Goal: Task Accomplishment & Management: Use online tool/utility

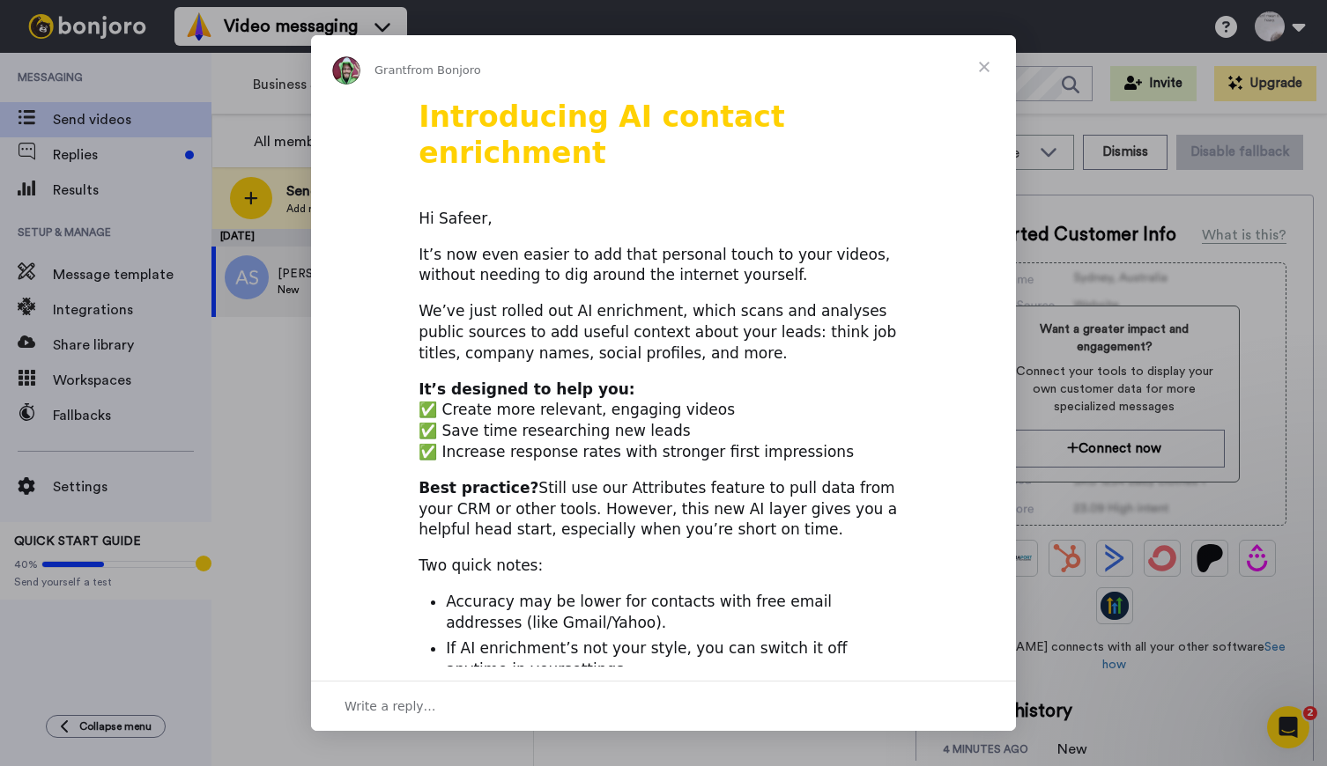
click at [625, 750] on div "Intercom messenger" at bounding box center [663, 383] width 1327 height 766
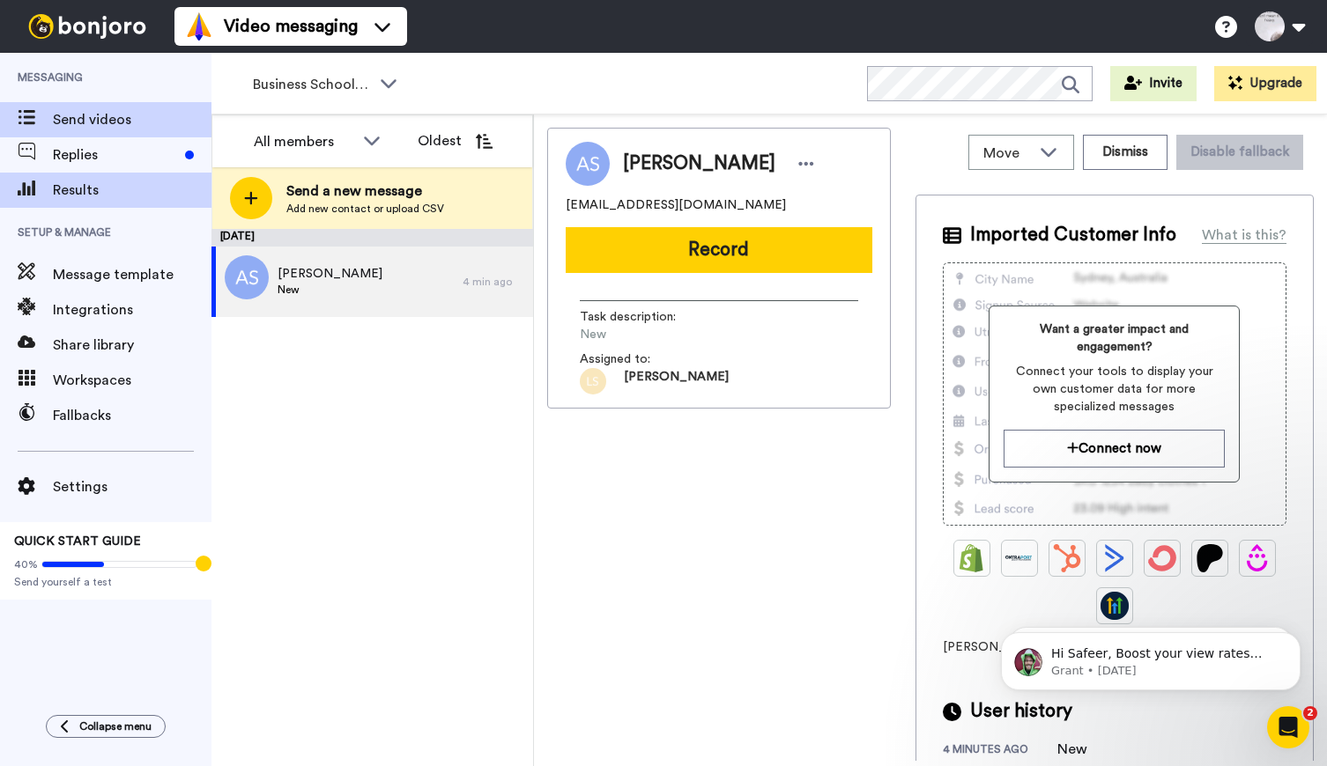
click at [66, 188] on span "Results" at bounding box center [132, 190] width 159 height 21
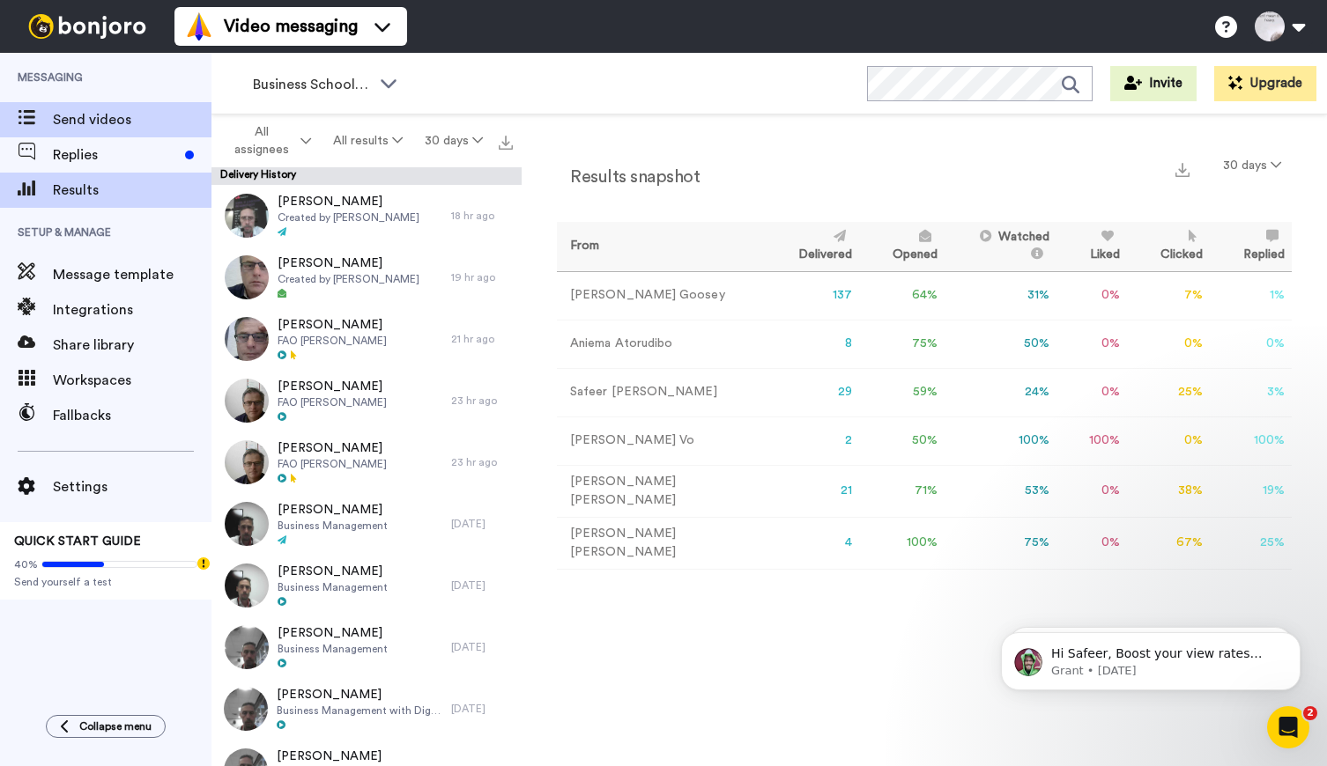
click at [57, 124] on span "Send videos" at bounding box center [132, 119] width 159 height 21
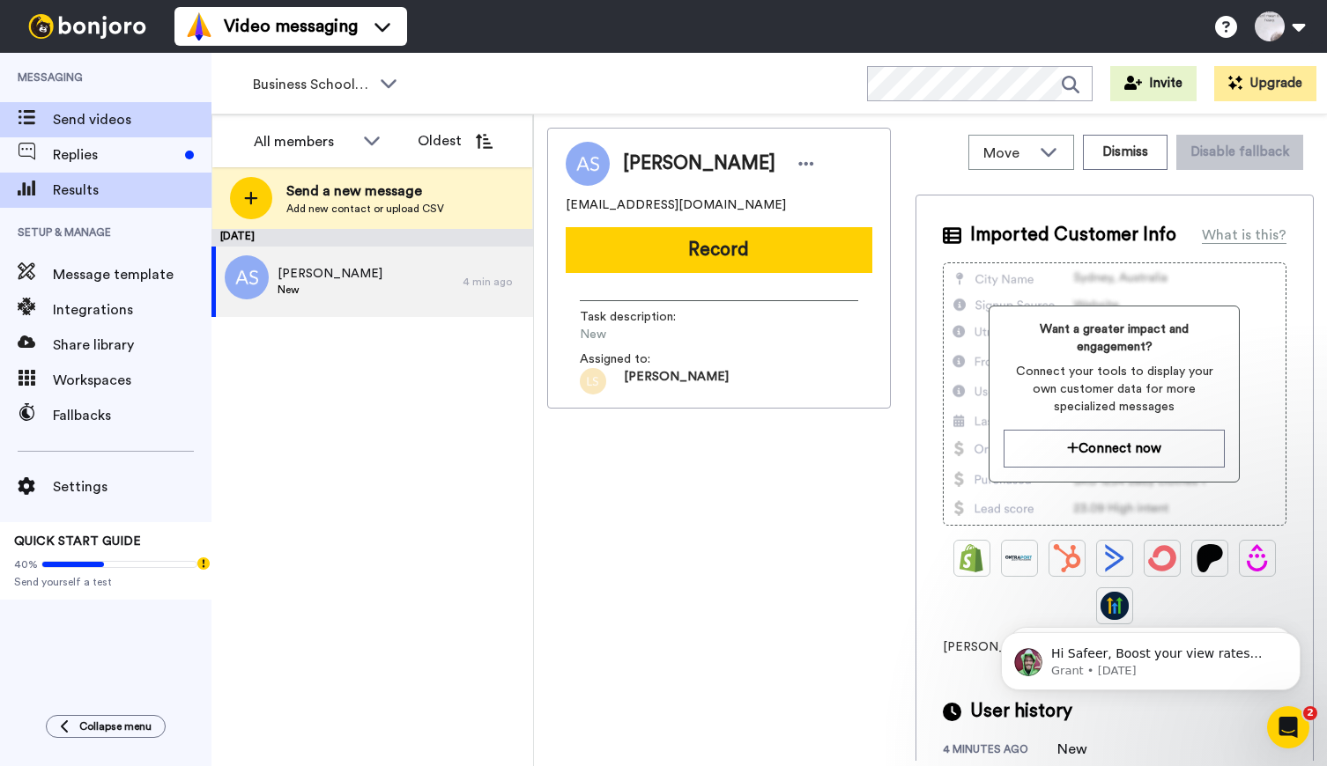
click at [70, 194] on span "Results" at bounding box center [132, 190] width 159 height 21
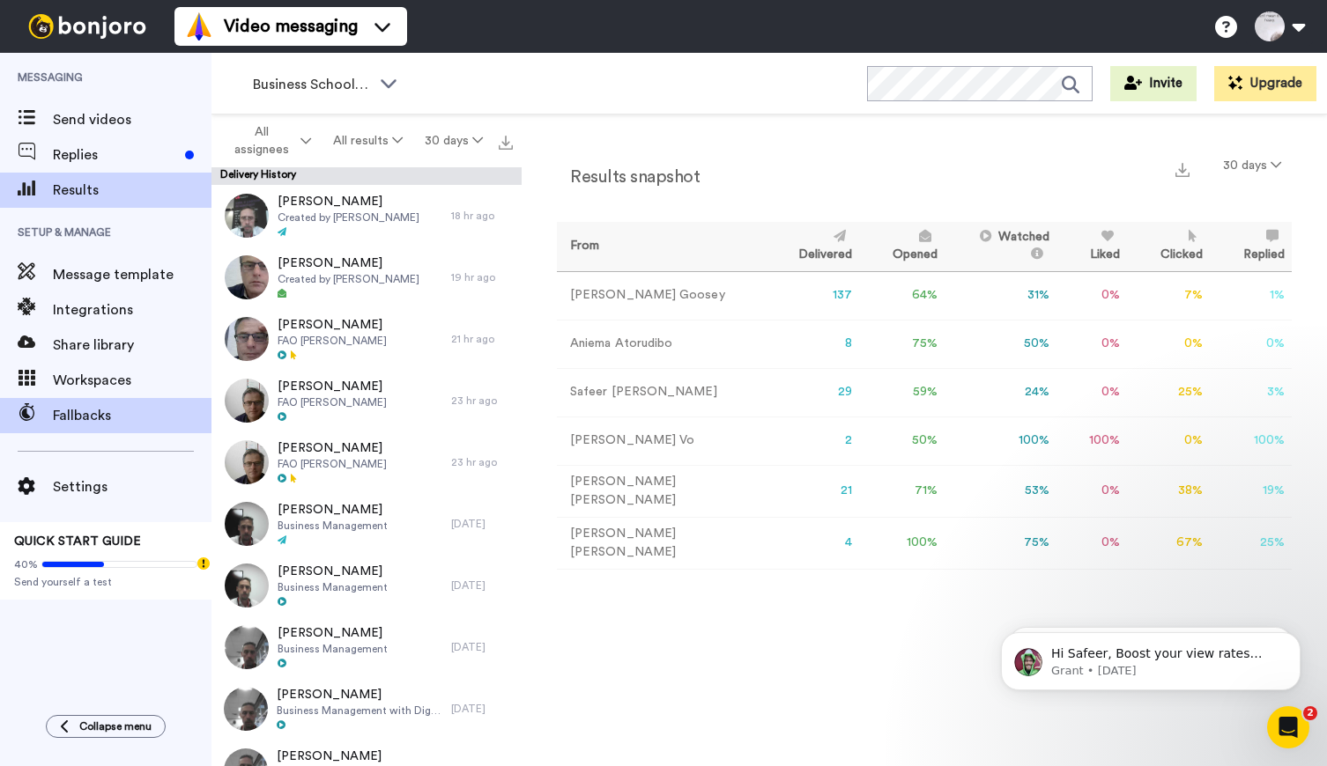
click at [66, 411] on span "Fallbacks" at bounding box center [132, 415] width 159 height 21
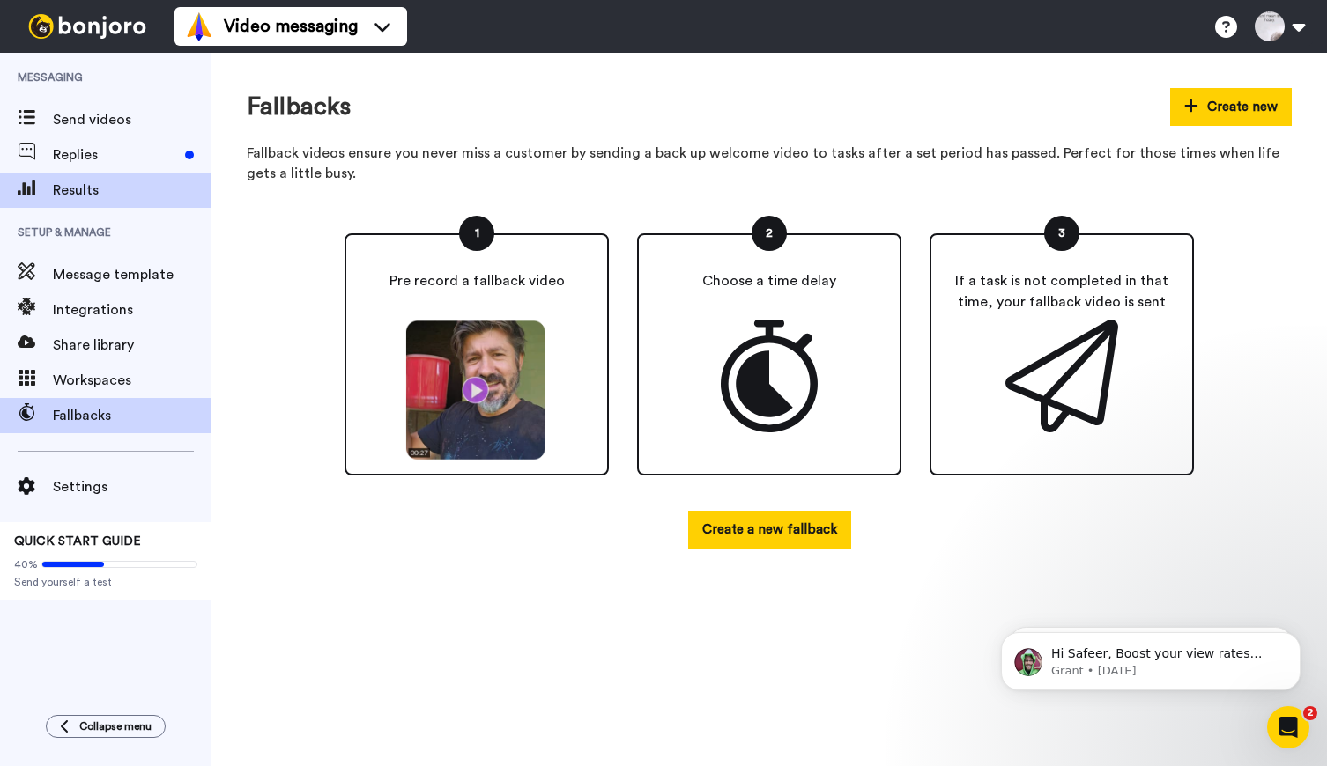
click at [68, 194] on span "Results" at bounding box center [132, 190] width 159 height 21
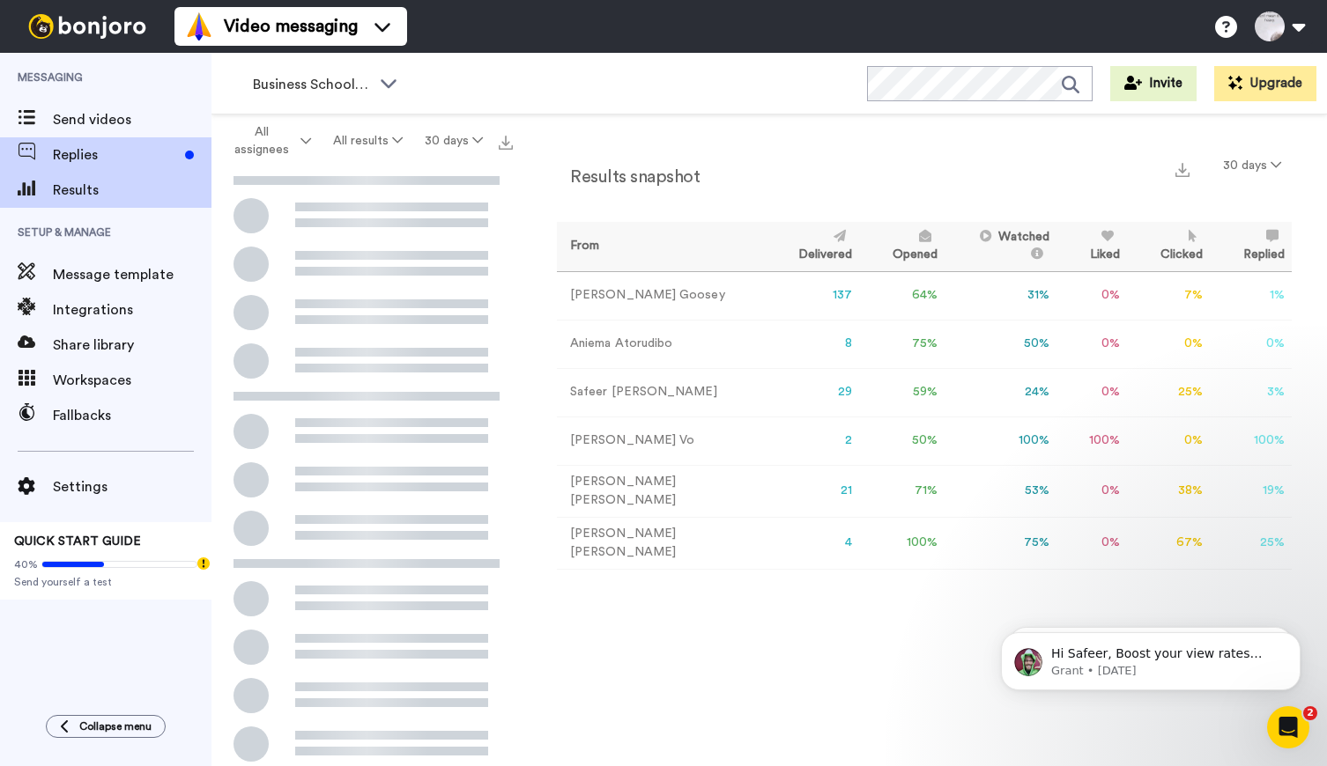
click at [50, 152] on span at bounding box center [26, 155] width 53 height 18
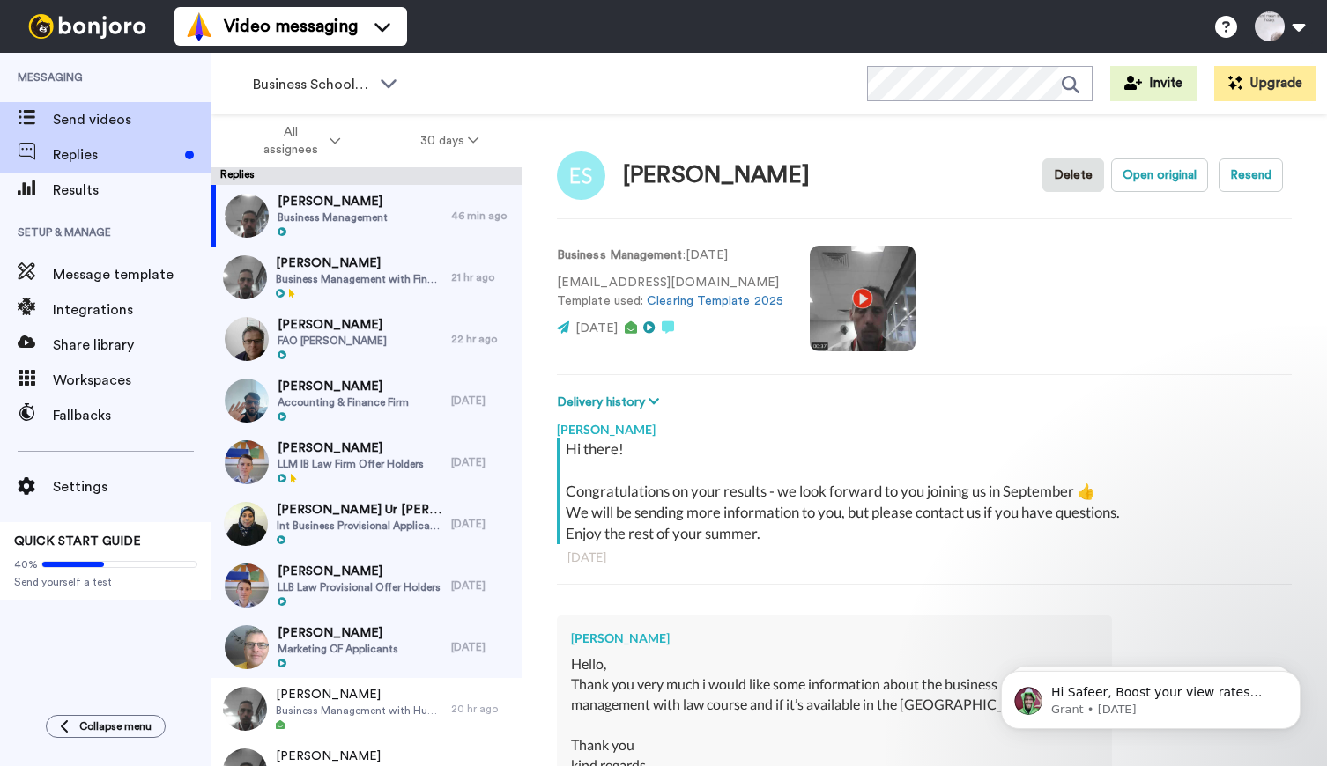
click at [88, 119] on span "Send videos" at bounding box center [132, 119] width 159 height 21
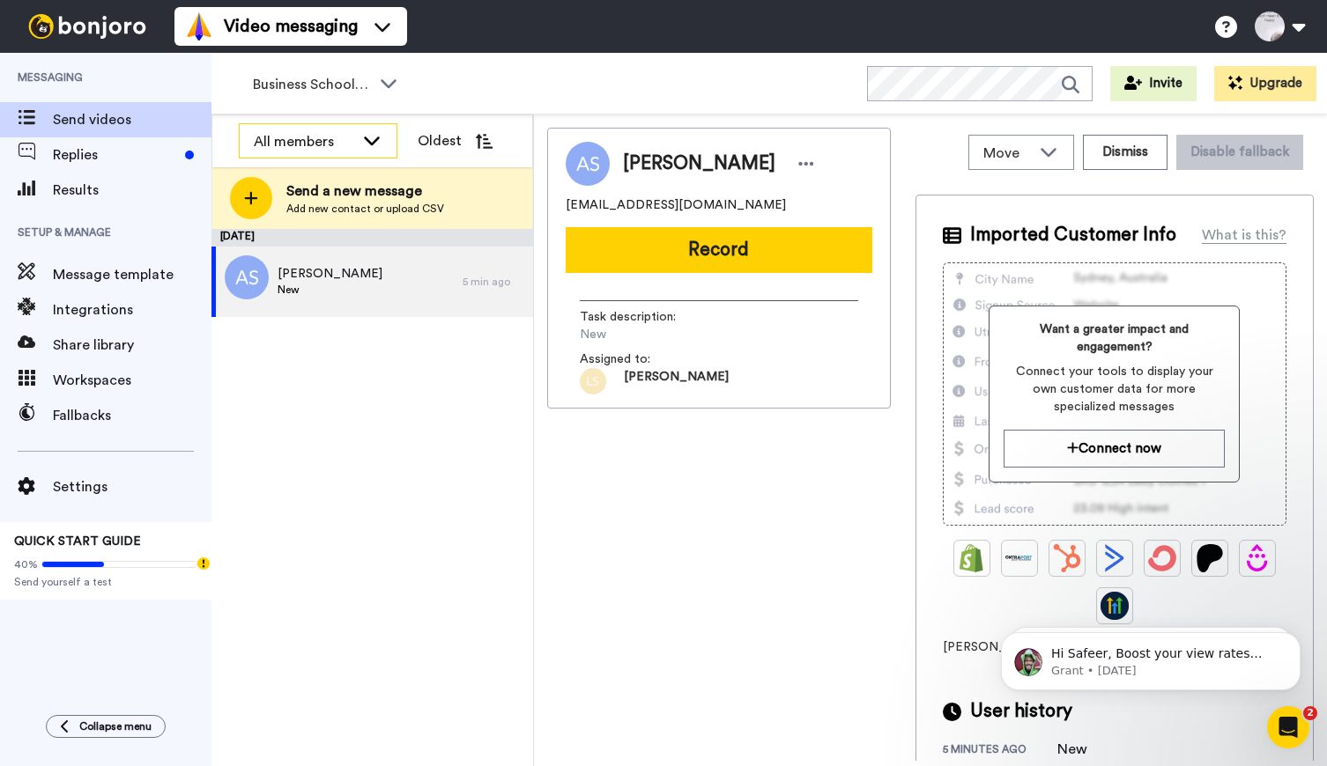
click at [366, 141] on icon at bounding box center [371, 140] width 21 height 18
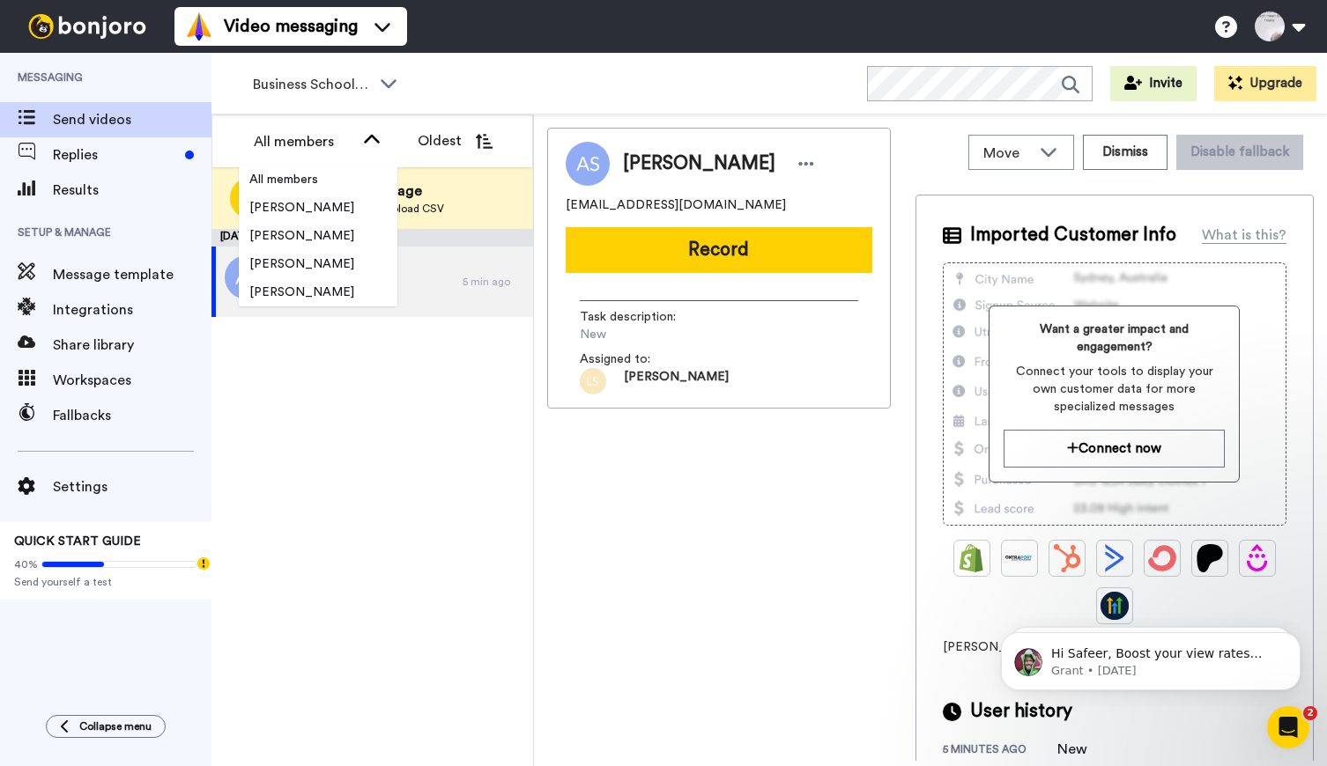
click at [390, 611] on div "August 16 Ayodele Salako New 5 min ago" at bounding box center [372, 497] width 322 height 537
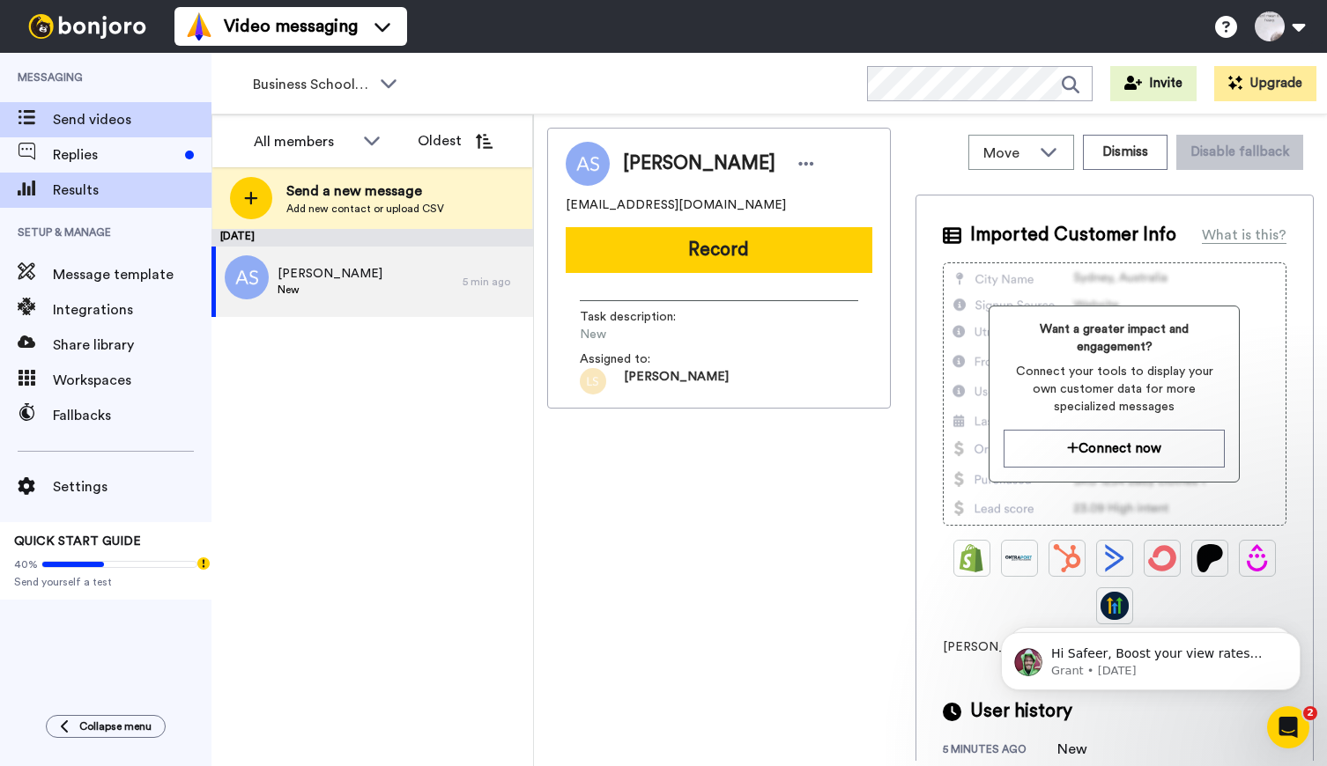
click at [73, 192] on span "Results" at bounding box center [132, 190] width 159 height 21
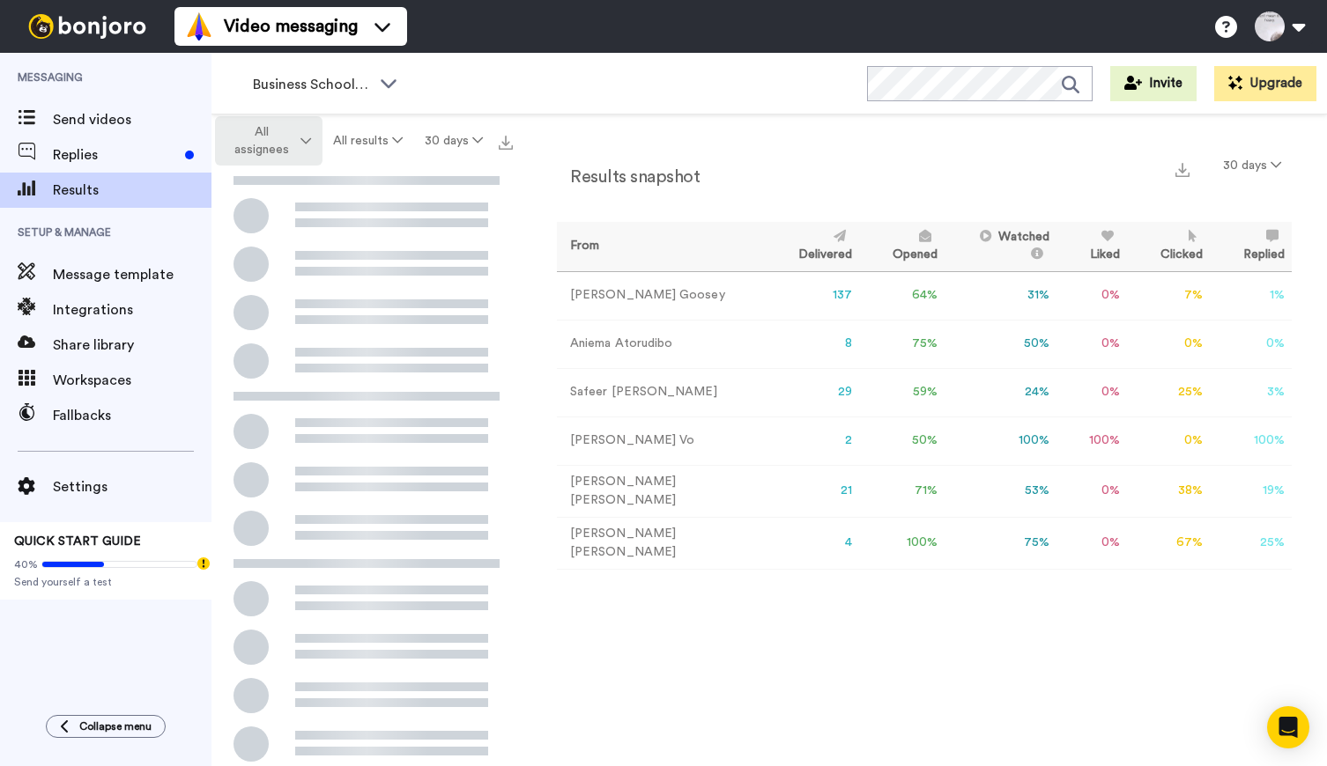
click at [292, 137] on span "All assignees" at bounding box center [260, 140] width 71 height 35
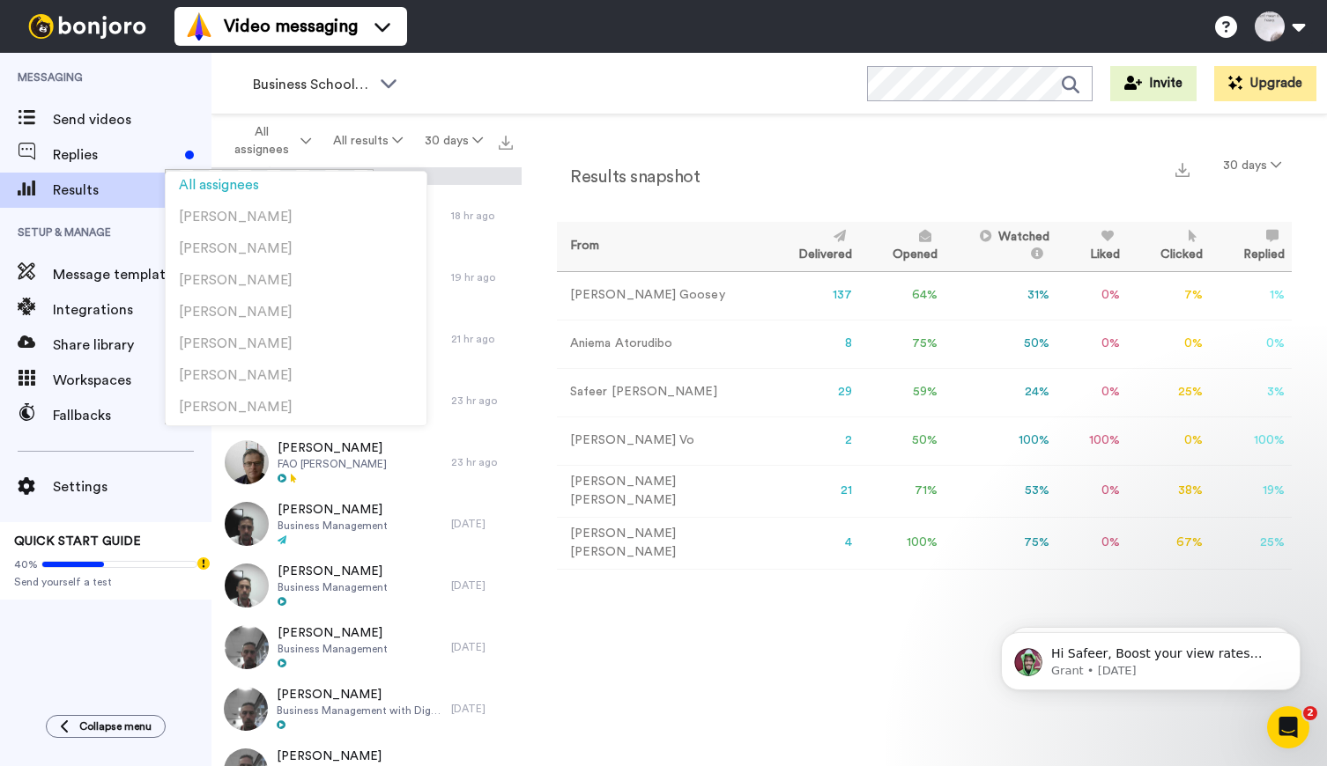
click at [97, 635] on div "Messaging Send videos Replies Results Setup & Manage Message template Integrati…" at bounding box center [105, 375] width 211 height 645
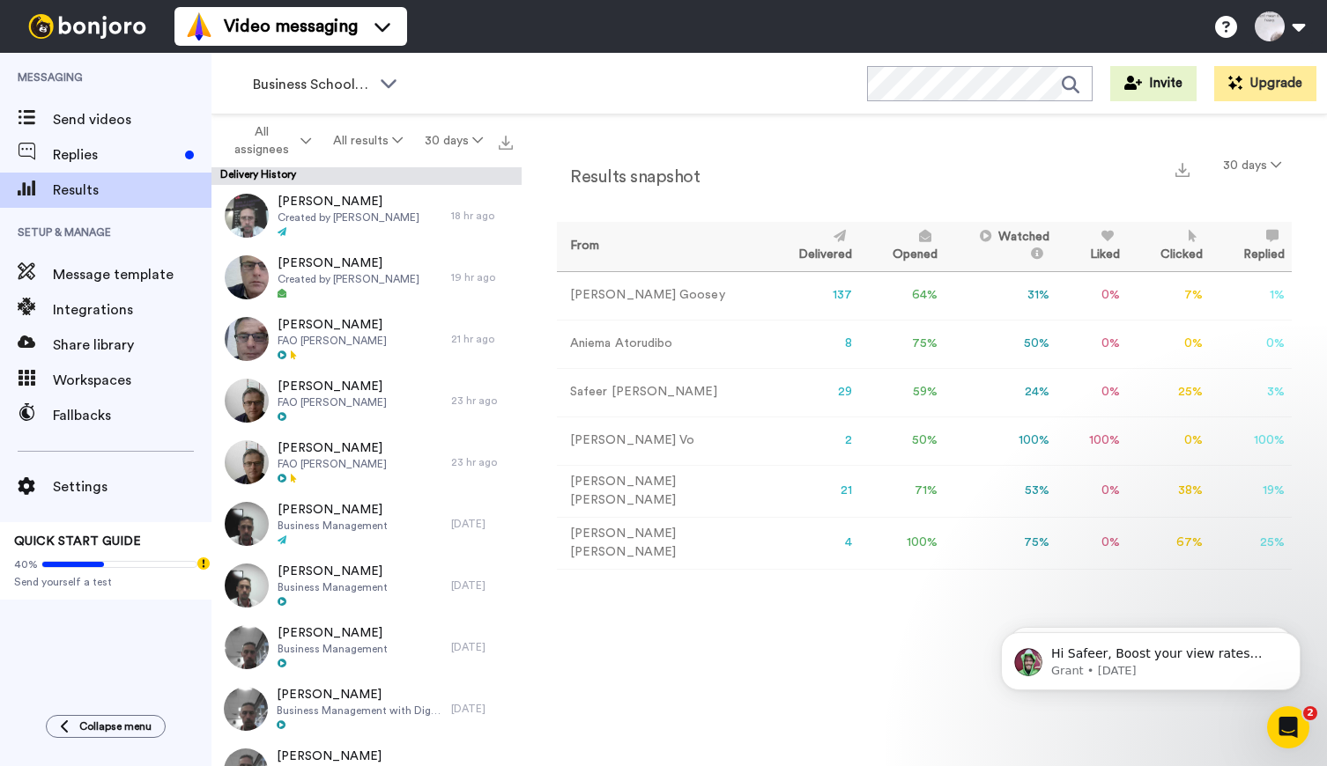
click at [120, 536] on span "QUICK START GUIDE" at bounding box center [77, 542] width 127 height 12
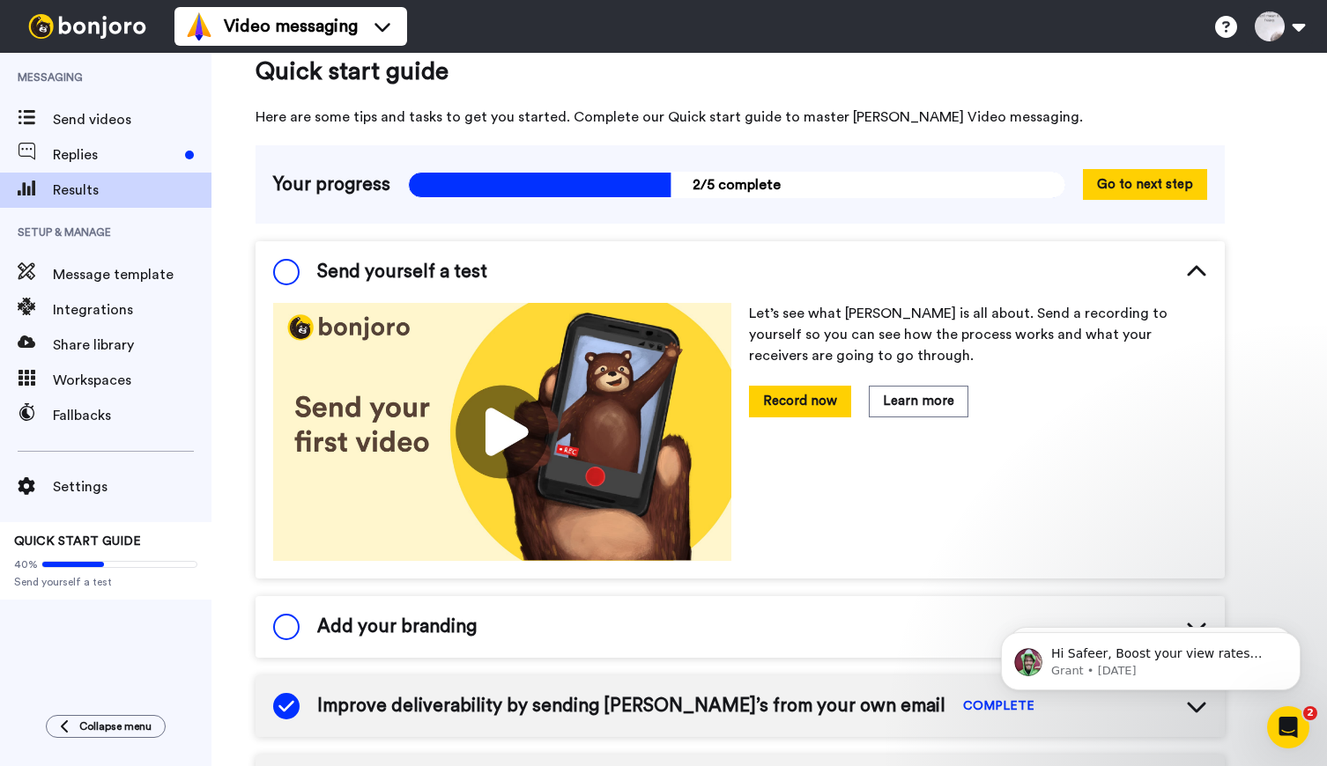
click at [61, 192] on span "Results" at bounding box center [132, 190] width 159 height 21
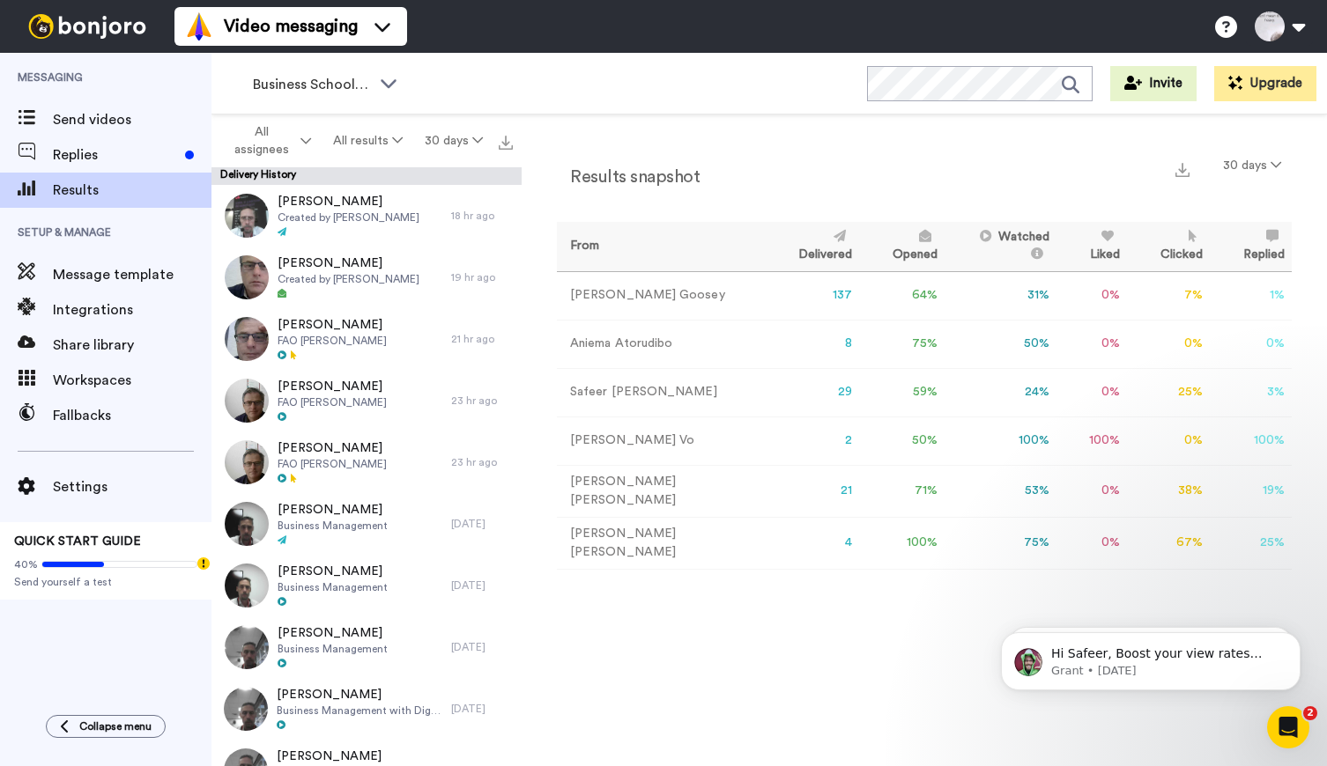
click at [763, 668] on div "Results snapshot 30 days From Delivered Opened Watched Liked Clicked Replied Fa…" at bounding box center [923, 445] width 805 height 661
click at [643, 397] on td "[PERSON_NAME]" at bounding box center [661, 392] width 208 height 48
click at [776, 389] on td "29" at bounding box center [812, 392] width 94 height 48
click at [1279, 389] on td "3 %" at bounding box center [1250, 392] width 82 height 48
click at [1292, 724] on icon "Open Intercom Messenger" at bounding box center [1288, 727] width 29 height 29
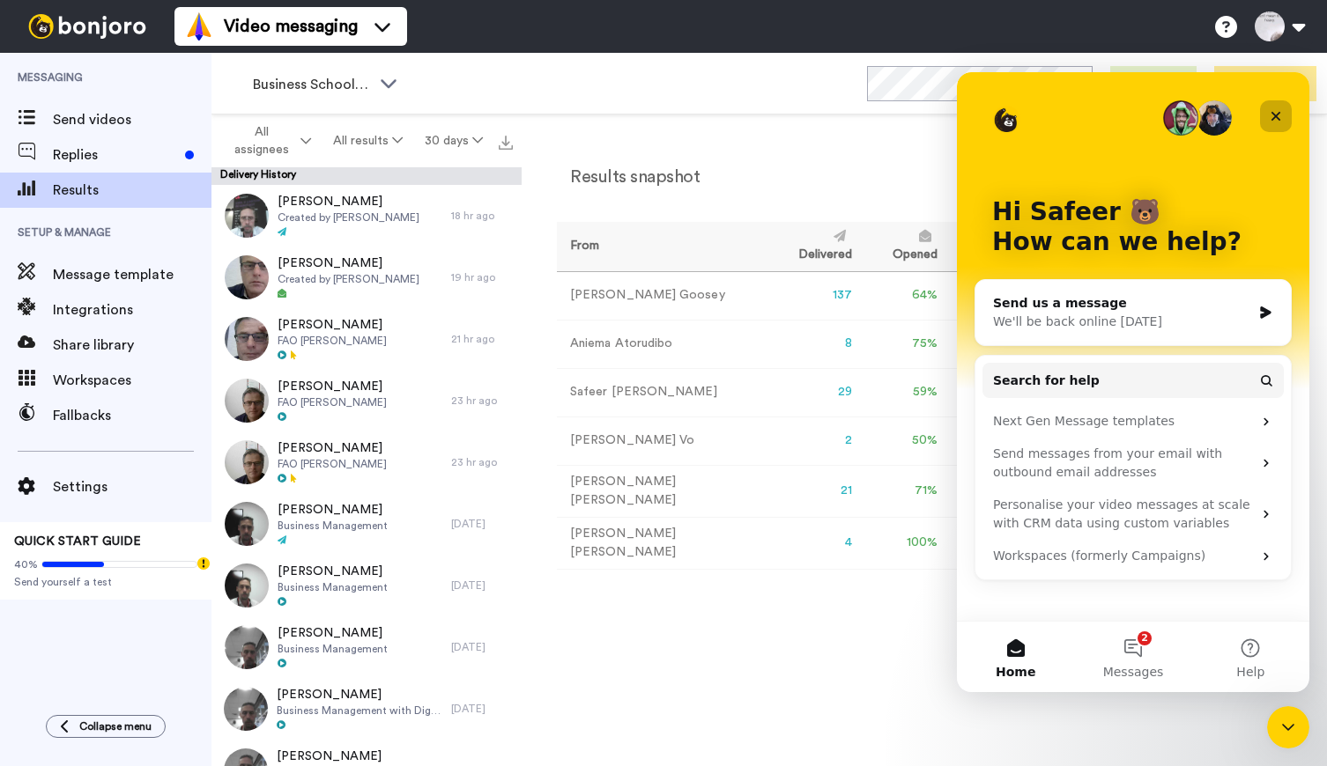
click at [1274, 112] on icon "Close" at bounding box center [1275, 116] width 14 height 14
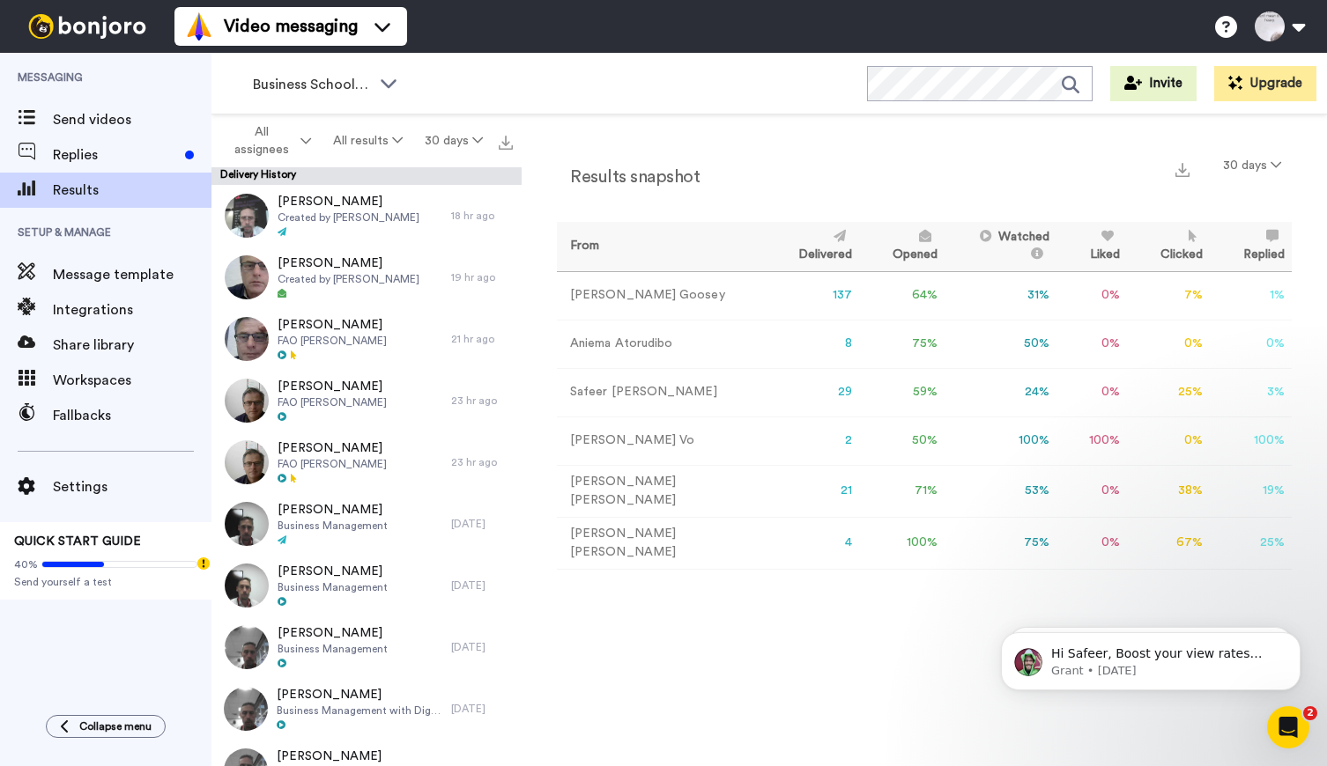
click at [1278, 394] on td "3 %" at bounding box center [1250, 392] width 82 height 48
click at [1301, 721] on div "Open Intercom Messenger" at bounding box center [1288, 727] width 58 height 58
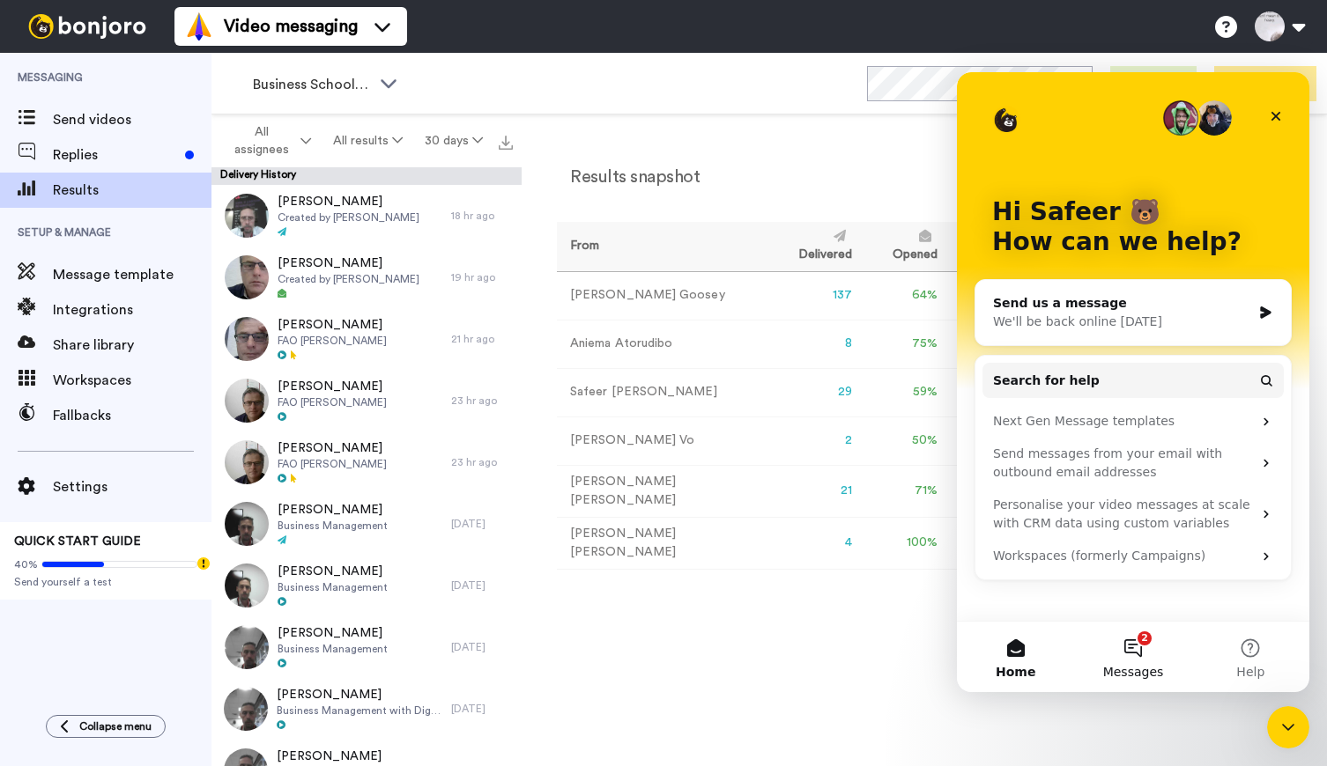
click at [1142, 649] on button "2 Messages" at bounding box center [1132, 657] width 117 height 70
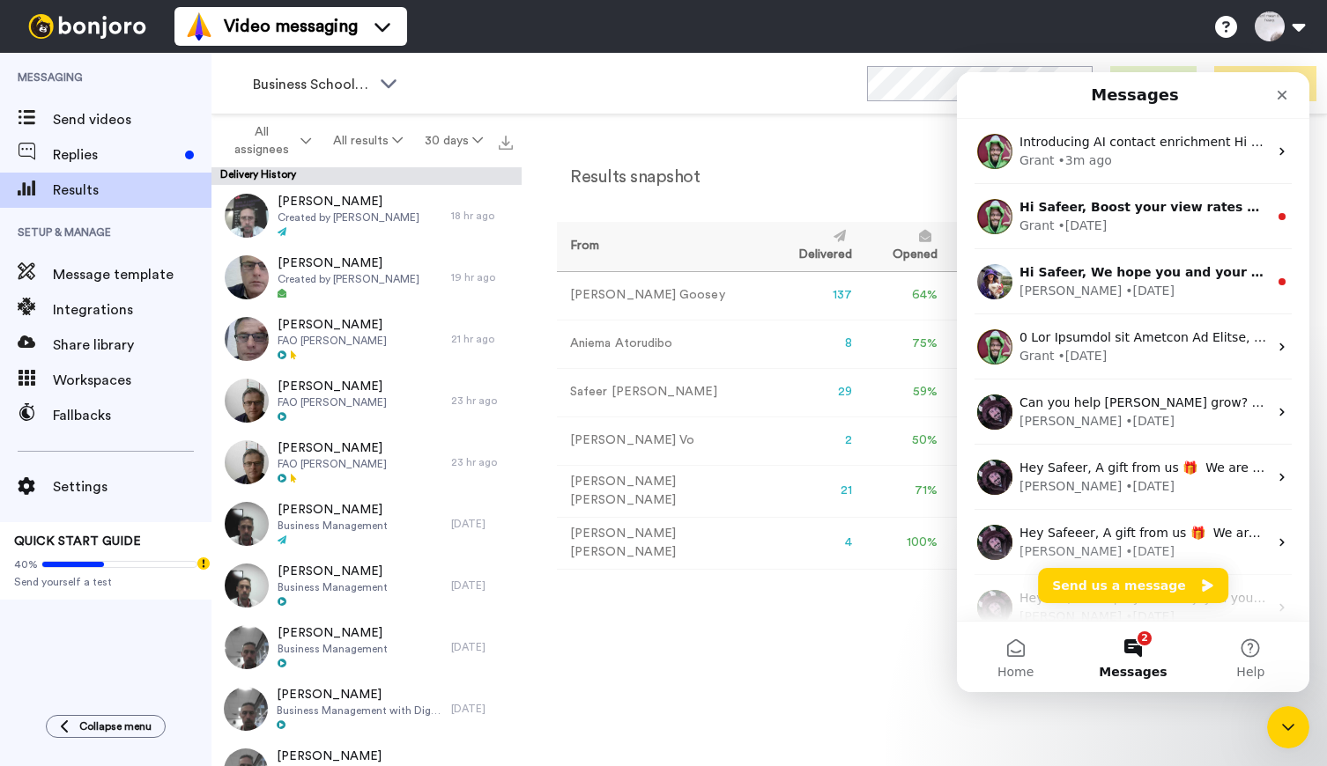
click at [684, 687] on div "Results snapshot 30 days From Delivered Opened Watched Liked Clicked Replied Fa…" at bounding box center [923, 445] width 805 height 661
click at [56, 116] on span "Send videos" at bounding box center [132, 119] width 159 height 21
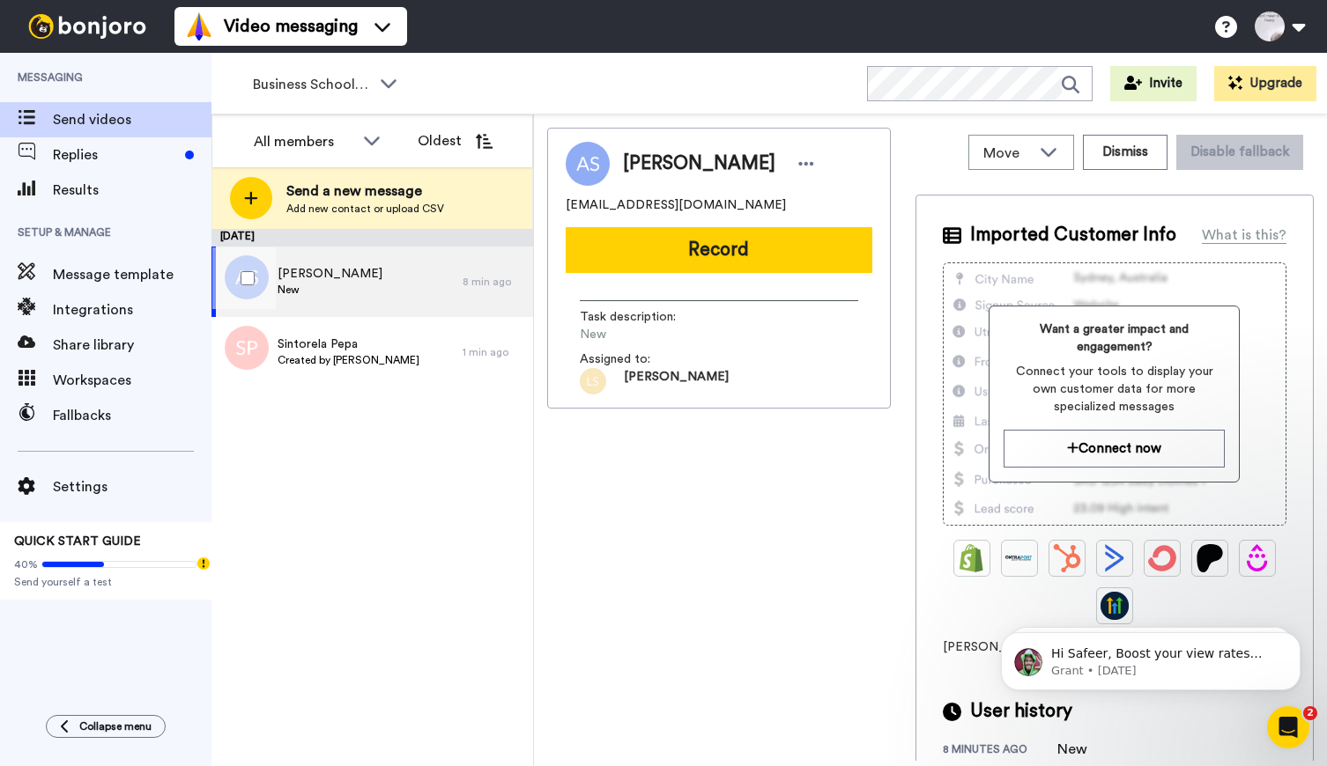
click at [341, 271] on span "[PERSON_NAME]" at bounding box center [329, 274] width 105 height 18
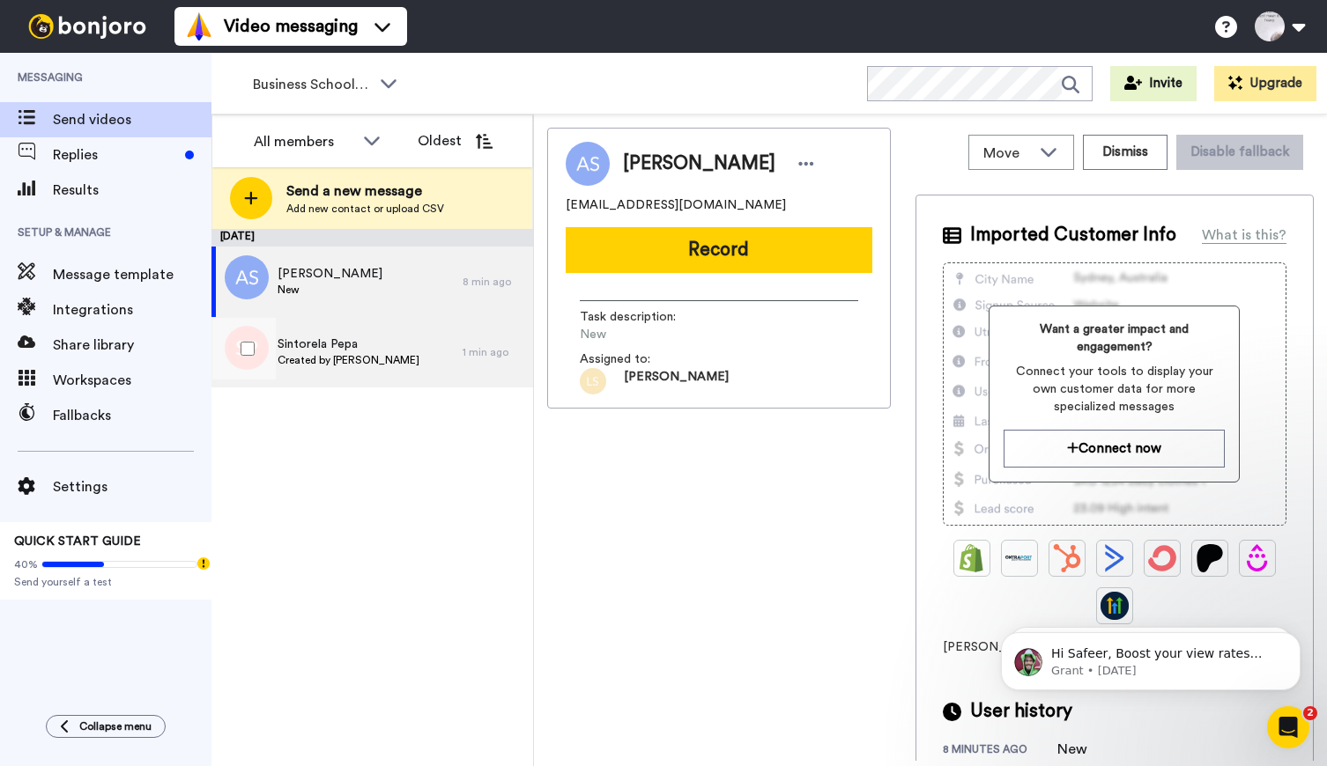
click at [329, 351] on span "Sintorela Pepa" at bounding box center [348, 345] width 142 height 18
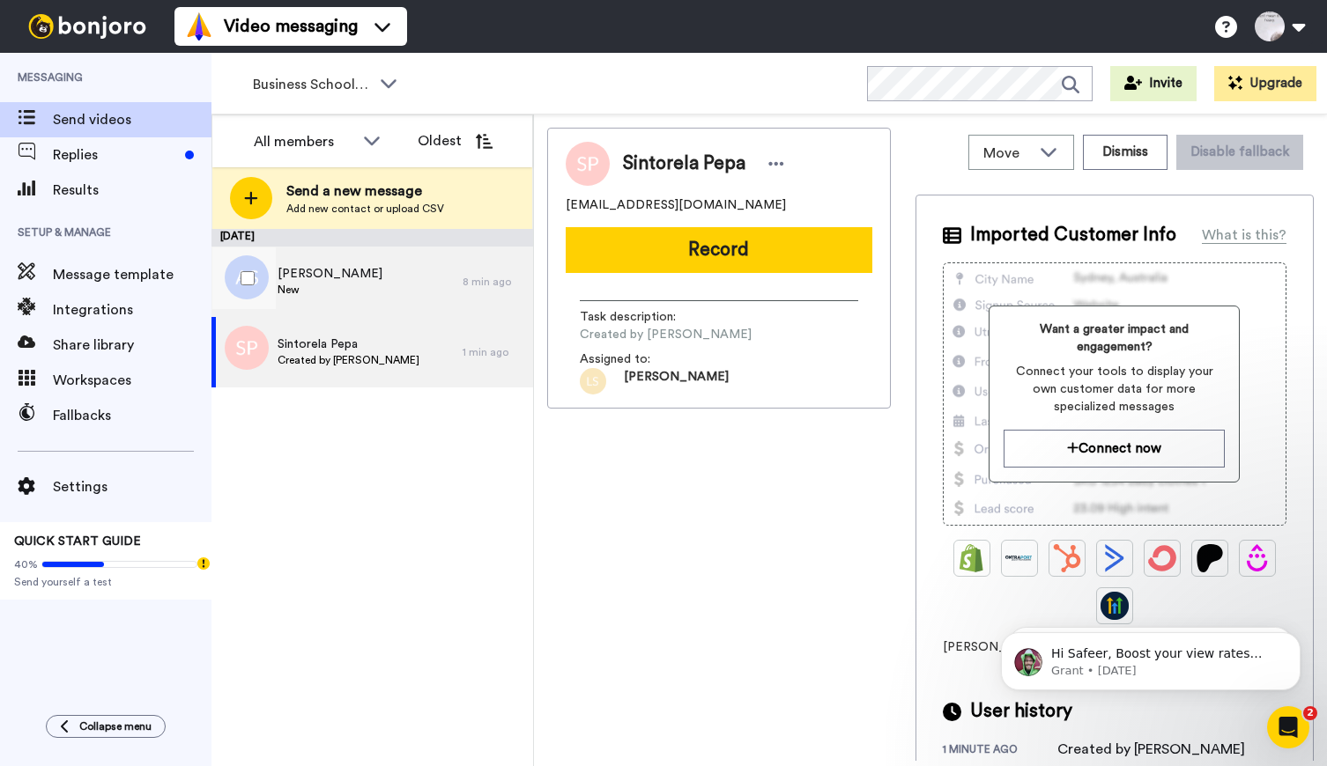
click at [305, 265] on span "[PERSON_NAME]" at bounding box center [329, 274] width 105 height 18
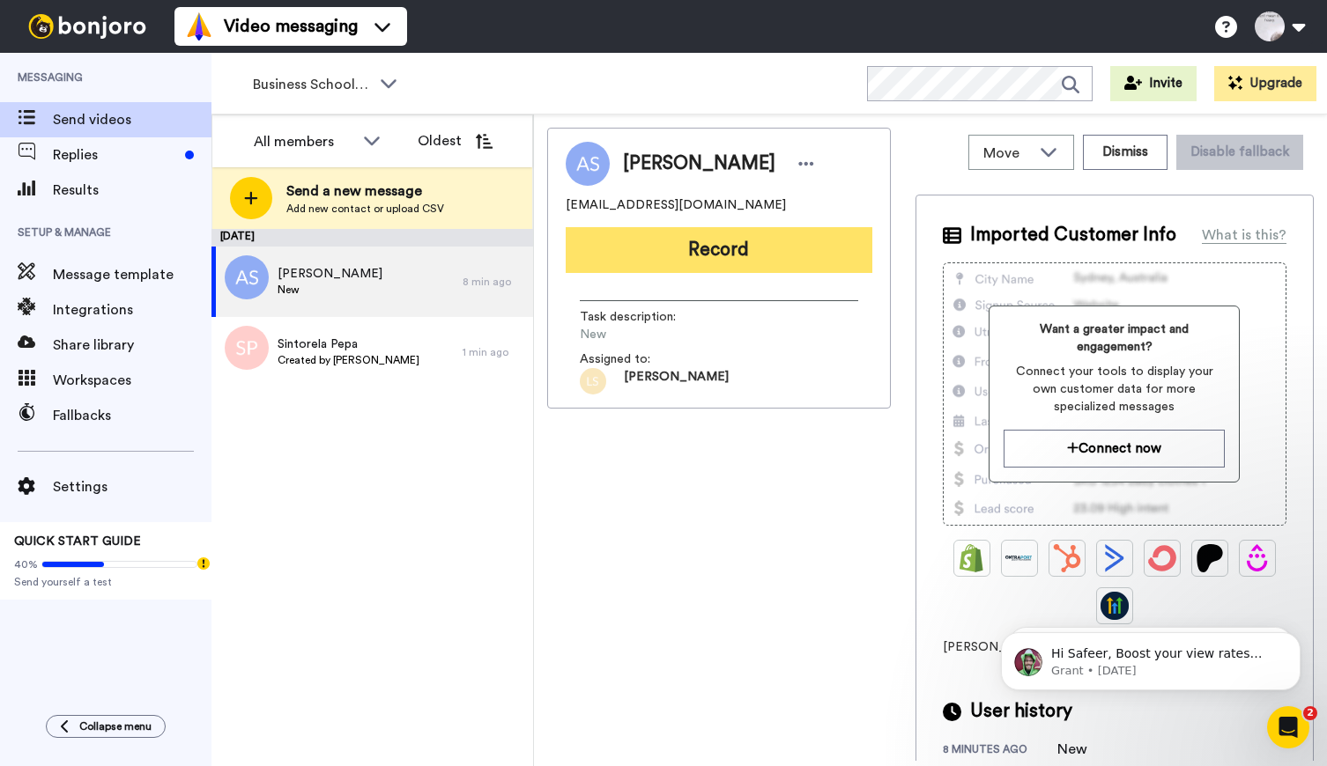
click at [715, 249] on button "Record" at bounding box center [718, 250] width 307 height 46
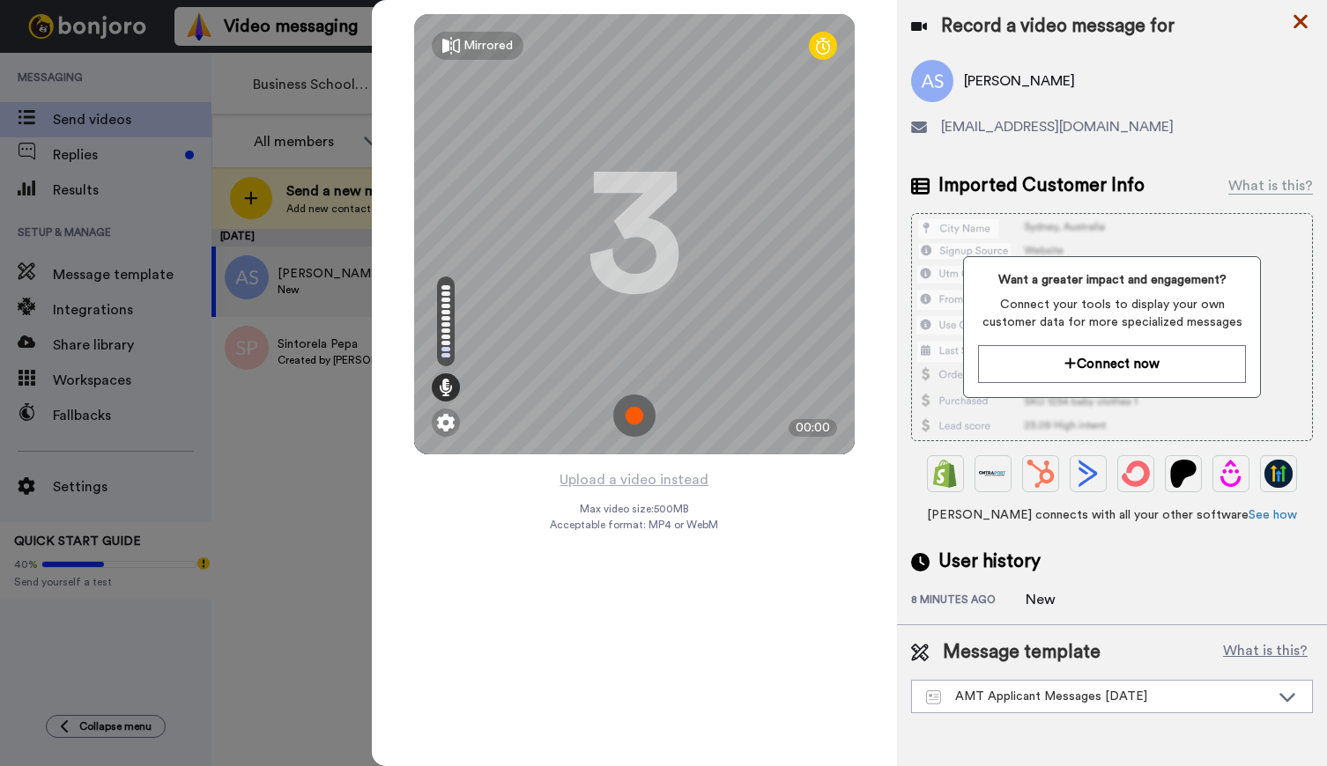
click at [1301, 18] on icon at bounding box center [1300, 22] width 14 height 14
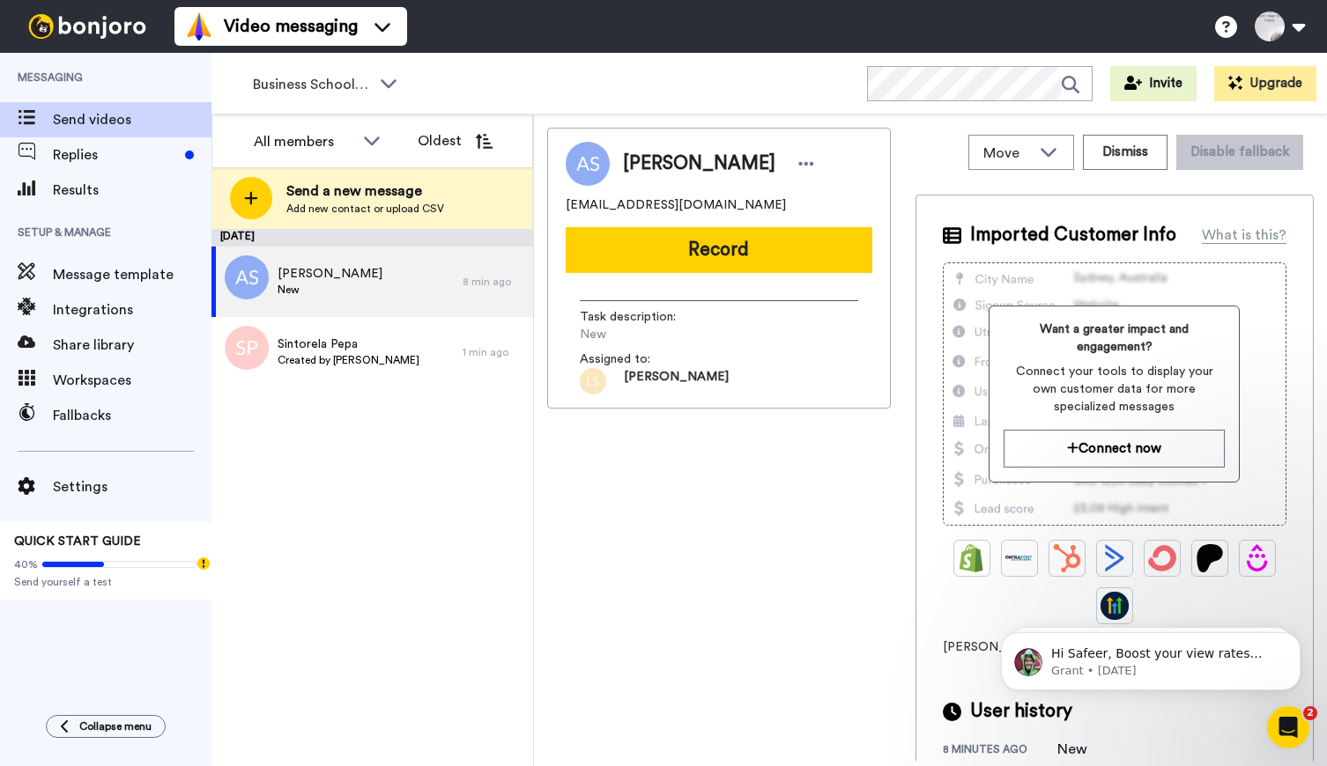
click at [569, 558] on div "Ayodele Salako ayodelesalako261@gmail.com Record Task description : New Assigne…" at bounding box center [719, 444] width 344 height 633
click at [533, 563] on div "All members All members Sandra Roper Cara Marie Burgess Joseph Adonu Teresa Ben…" at bounding box center [372, 441] width 322 height 652
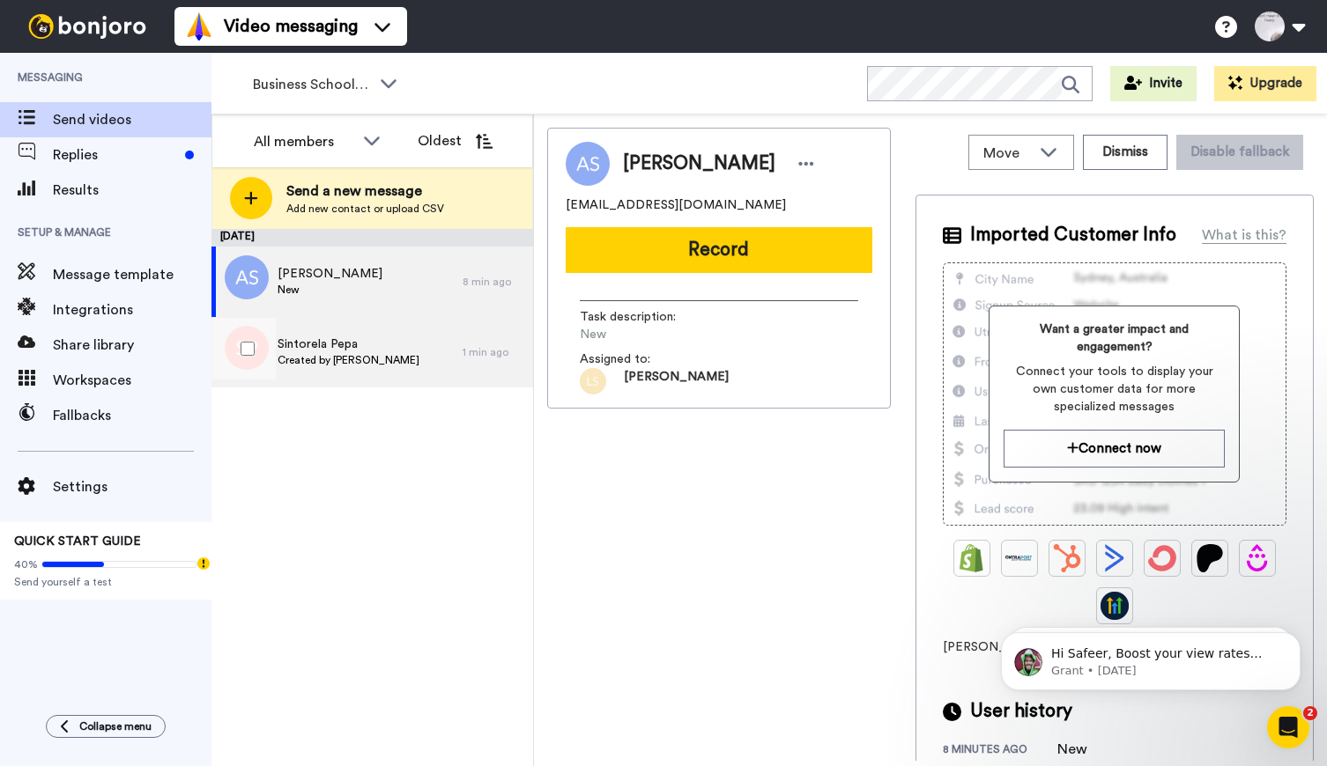
click at [393, 360] on span "Created by [PERSON_NAME]" at bounding box center [348, 360] width 142 height 14
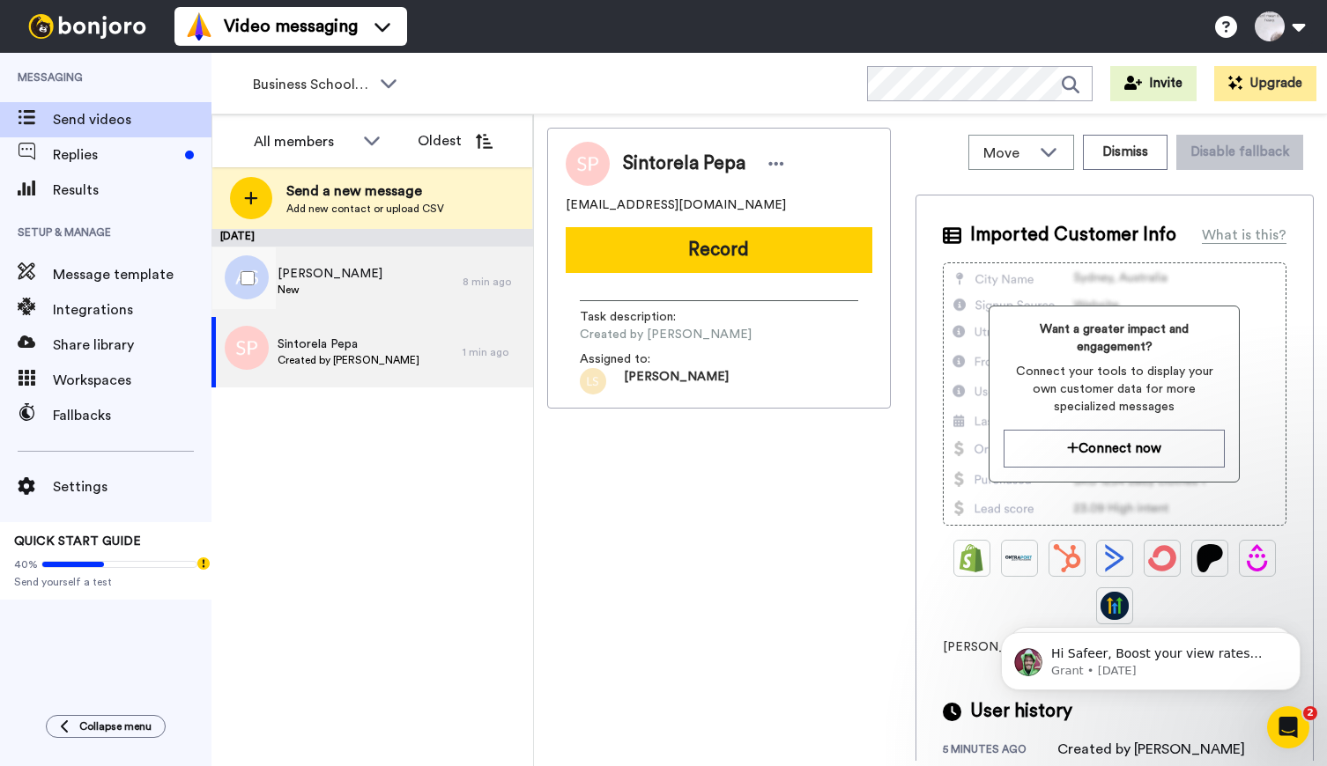
click at [329, 279] on span "[PERSON_NAME]" at bounding box center [329, 274] width 105 height 18
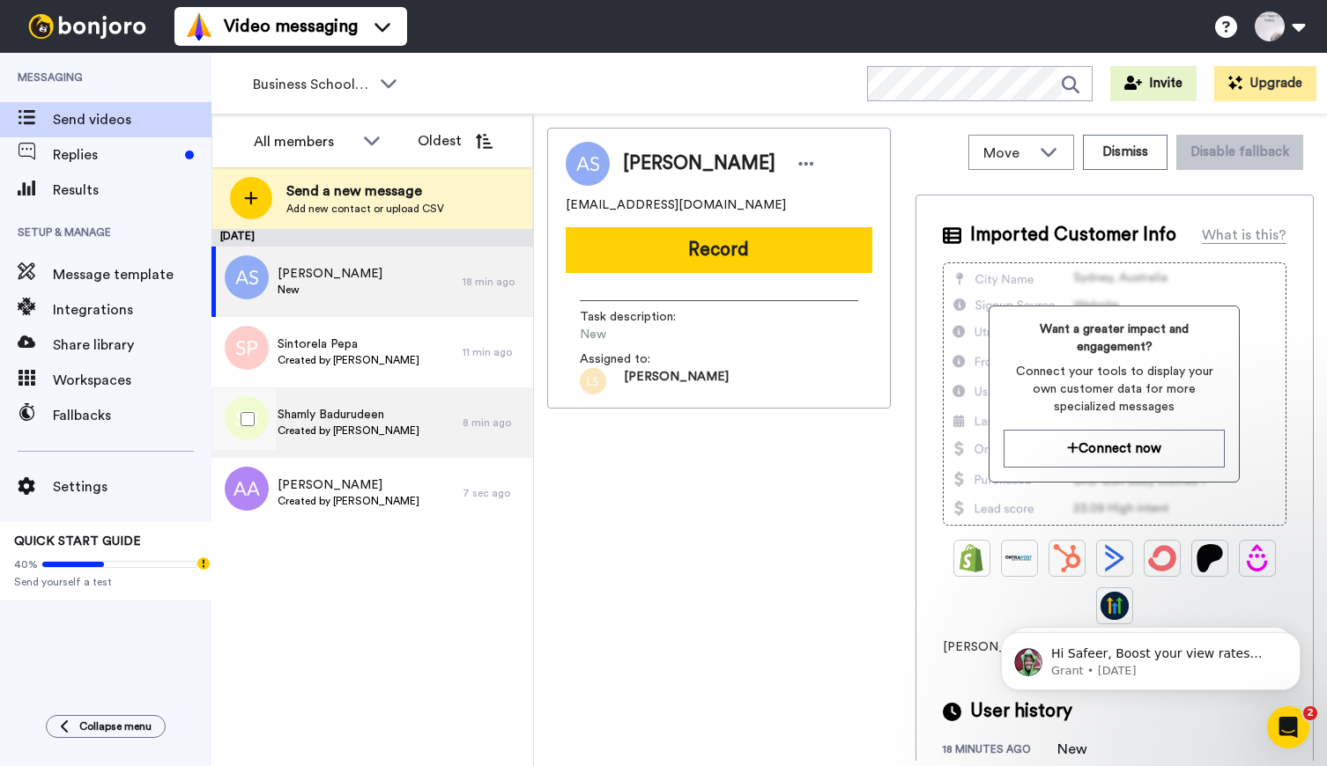
click at [337, 406] on span "Shamly Badurudeen" at bounding box center [348, 415] width 142 height 18
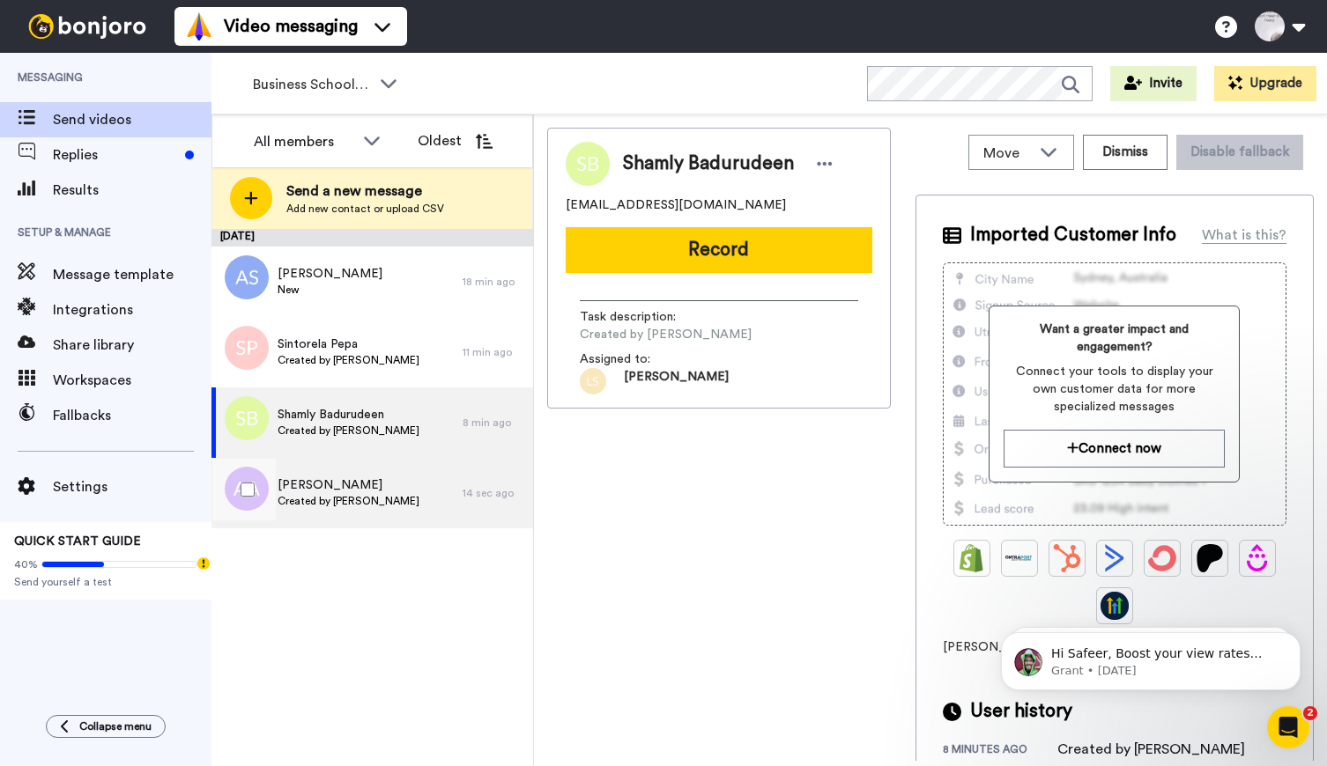
click at [331, 489] on span "Aleena Amer" at bounding box center [348, 486] width 142 height 18
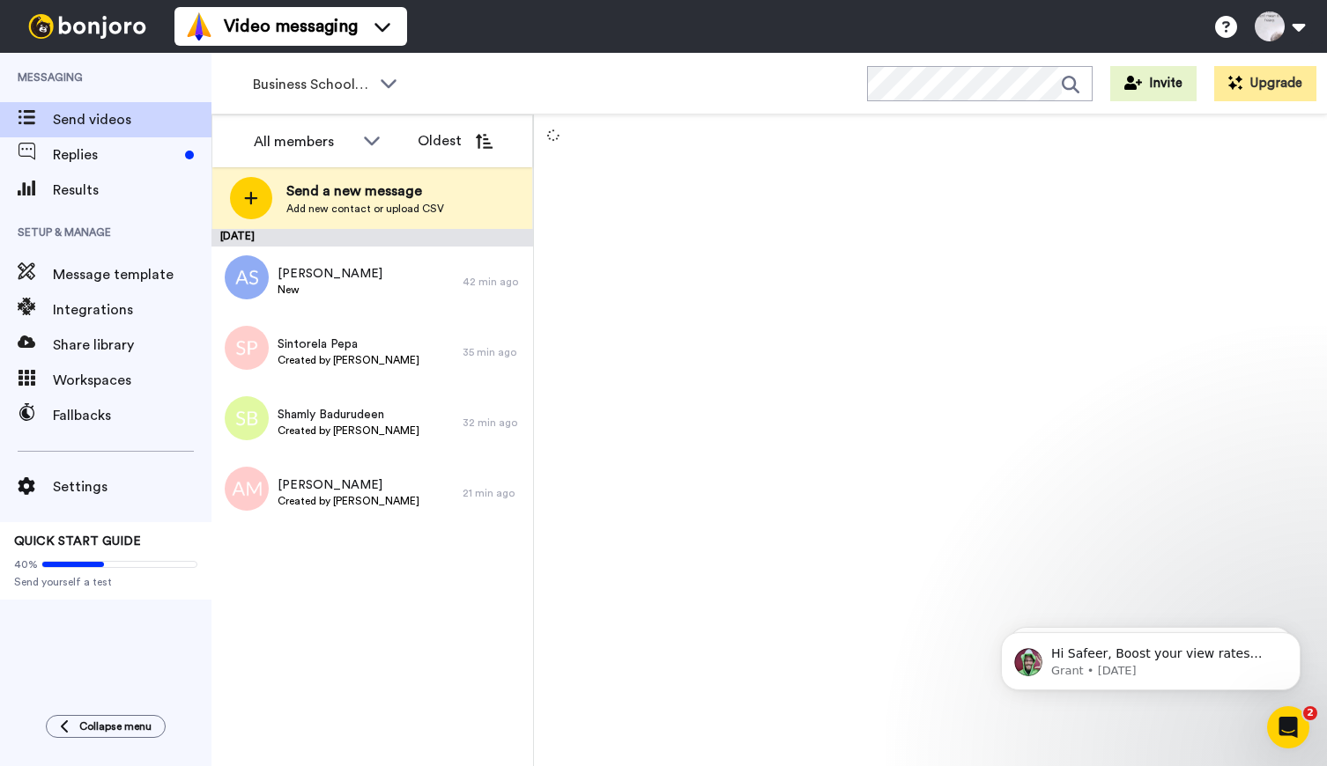
click at [400, 596] on div "August 16 Ayodele Salako New 42 min ago Sintorela Pepa Created by Lee Smith-Den…" at bounding box center [372, 497] width 322 height 537
click at [358, 628] on div "August 16 Ayodele Salako New 51 min ago Sintorela Pepa Created by Lee Smith-Den…" at bounding box center [372, 497] width 322 height 537
click at [70, 160] on span "Replies" at bounding box center [115, 154] width 125 height 21
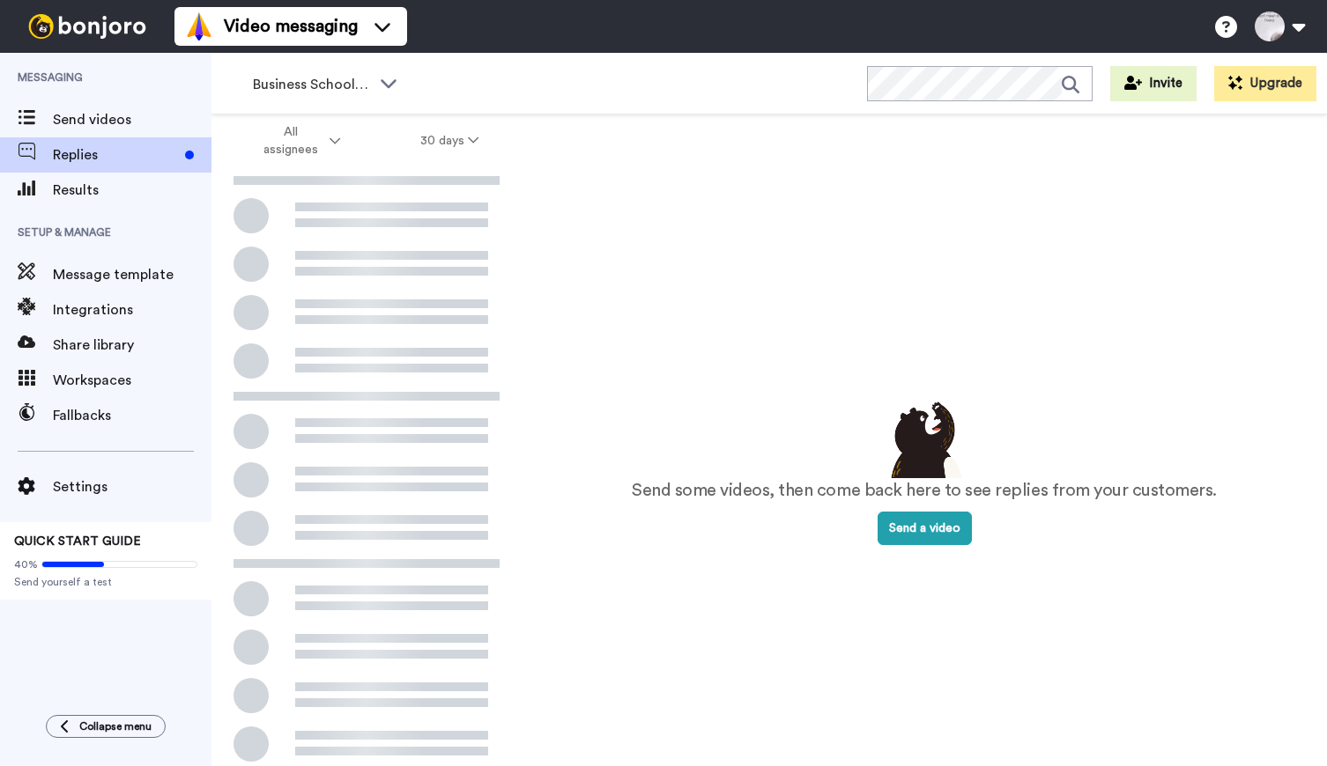
click at [28, 118] on icon at bounding box center [27, 117] width 18 height 15
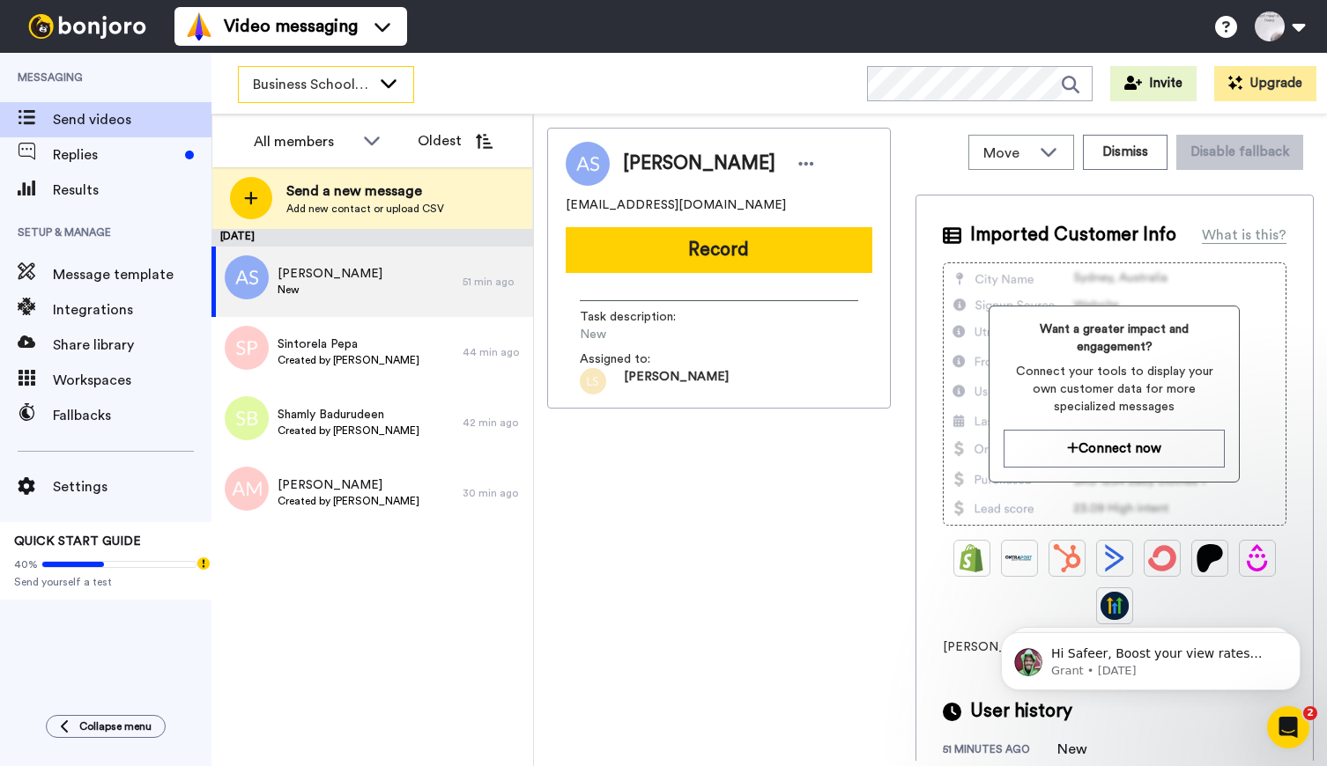
click at [391, 78] on icon at bounding box center [388, 83] width 21 height 18
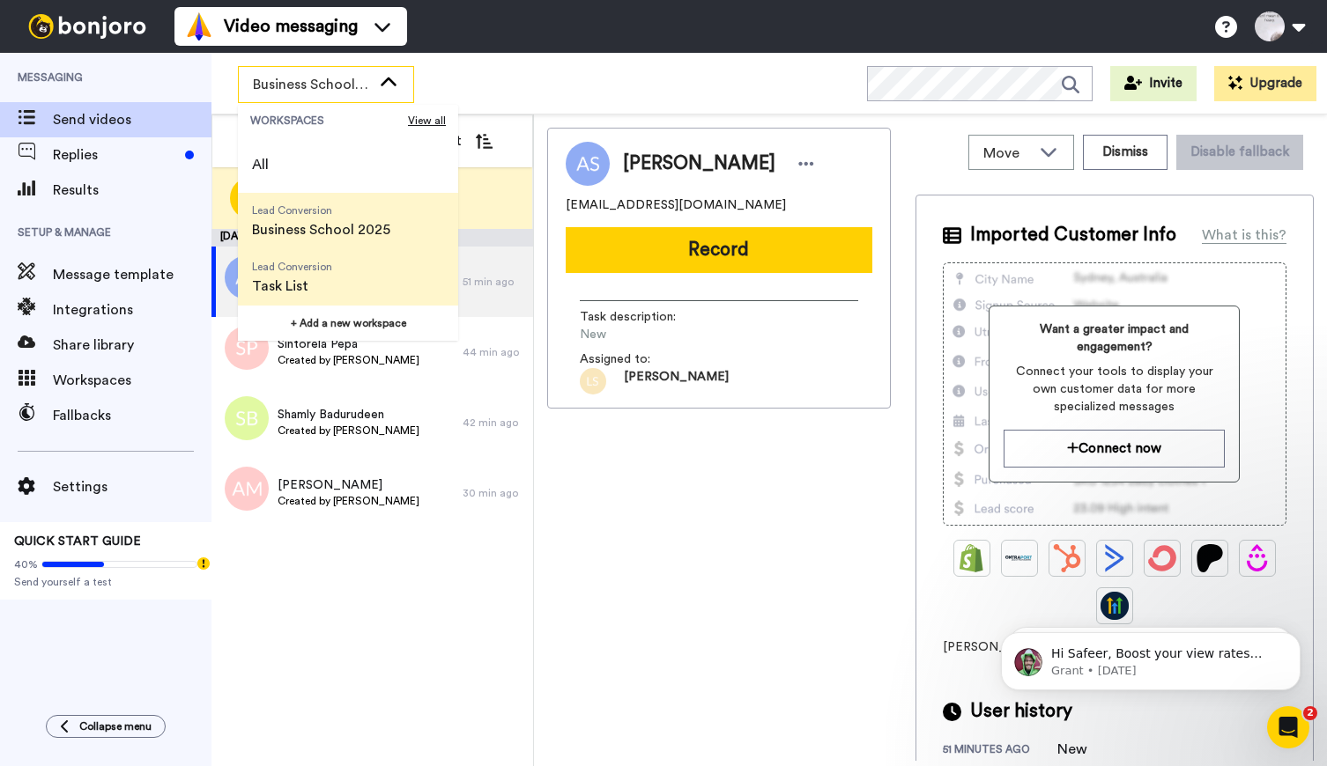
click at [293, 282] on span "Task List" at bounding box center [292, 286] width 80 height 21
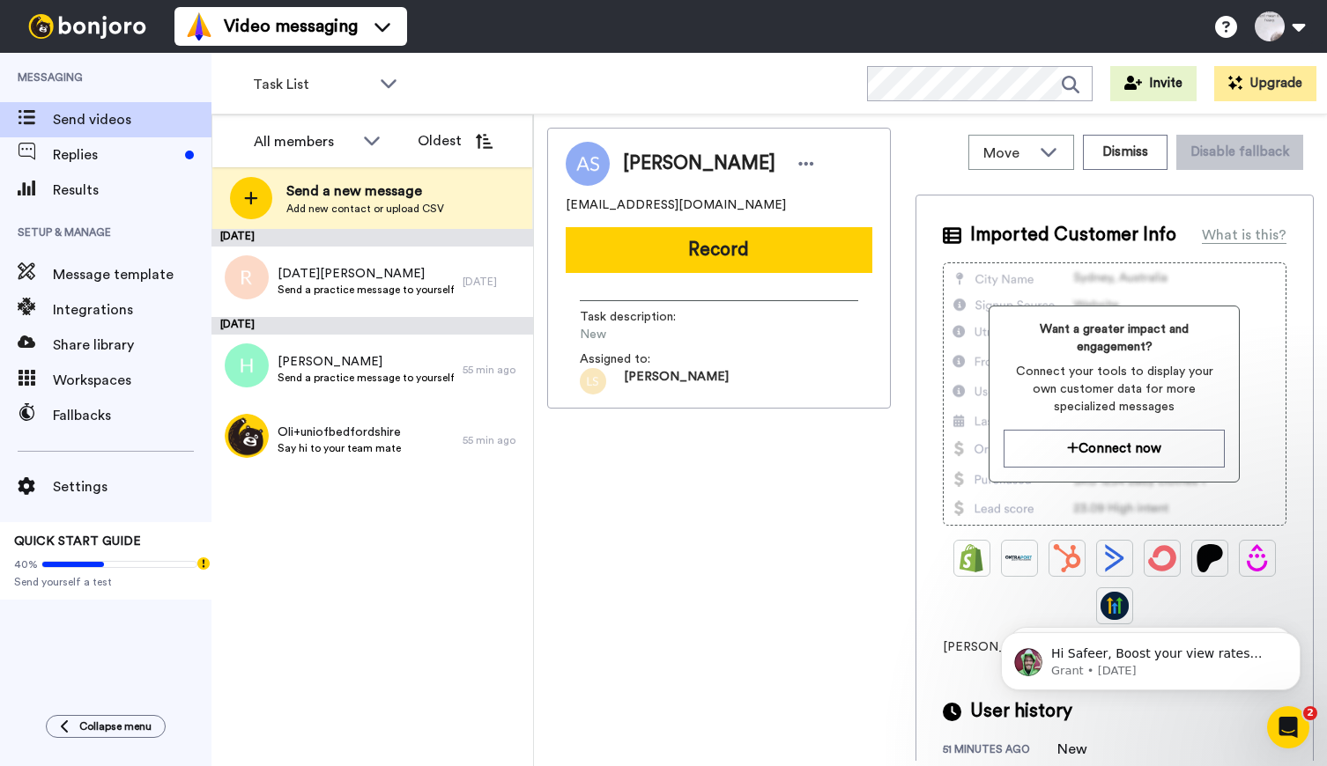
click at [588, 543] on div "Ayodele Salako ayodelesalako261@gmail.com Record Task description : New Assigne…" at bounding box center [719, 444] width 344 height 633
click at [112, 159] on span "Replies" at bounding box center [115, 154] width 125 height 21
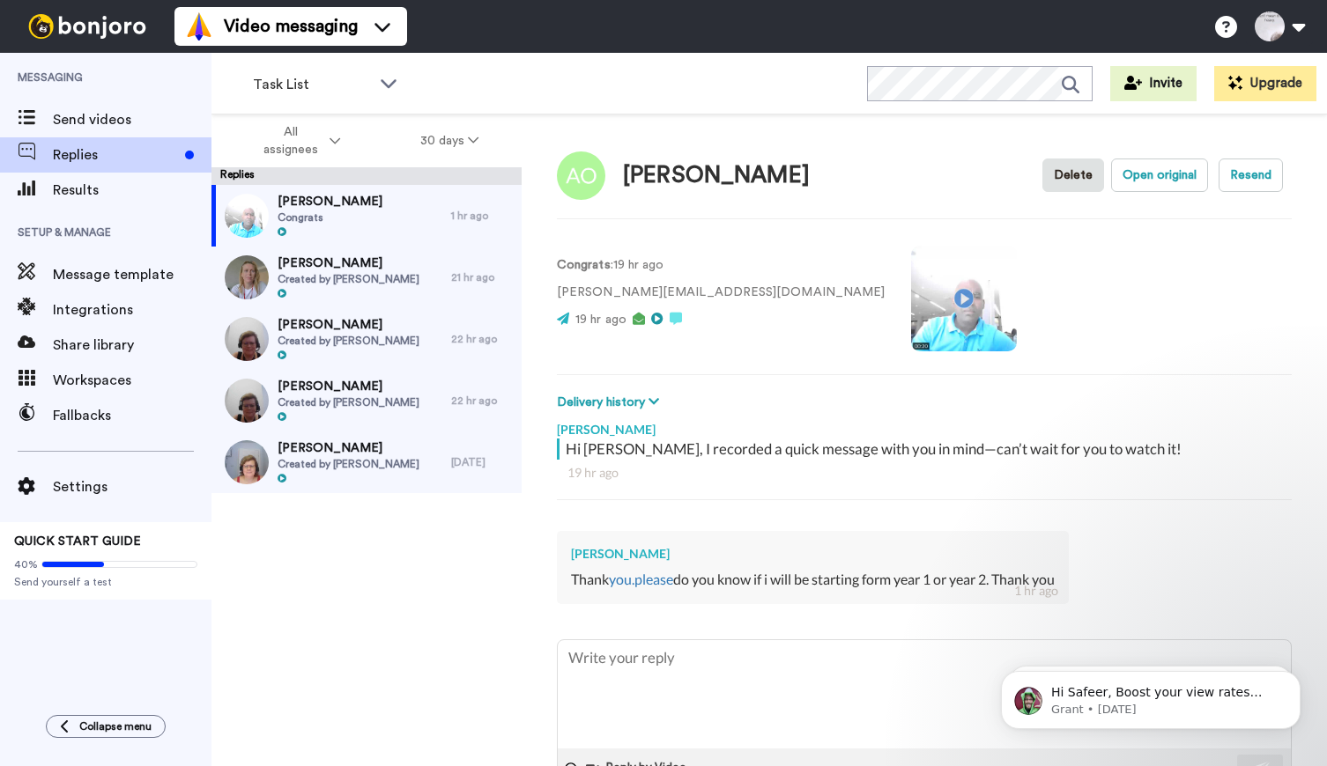
click at [61, 149] on span "Replies" at bounding box center [115, 154] width 125 height 21
click at [70, 189] on span "Results" at bounding box center [132, 190] width 159 height 21
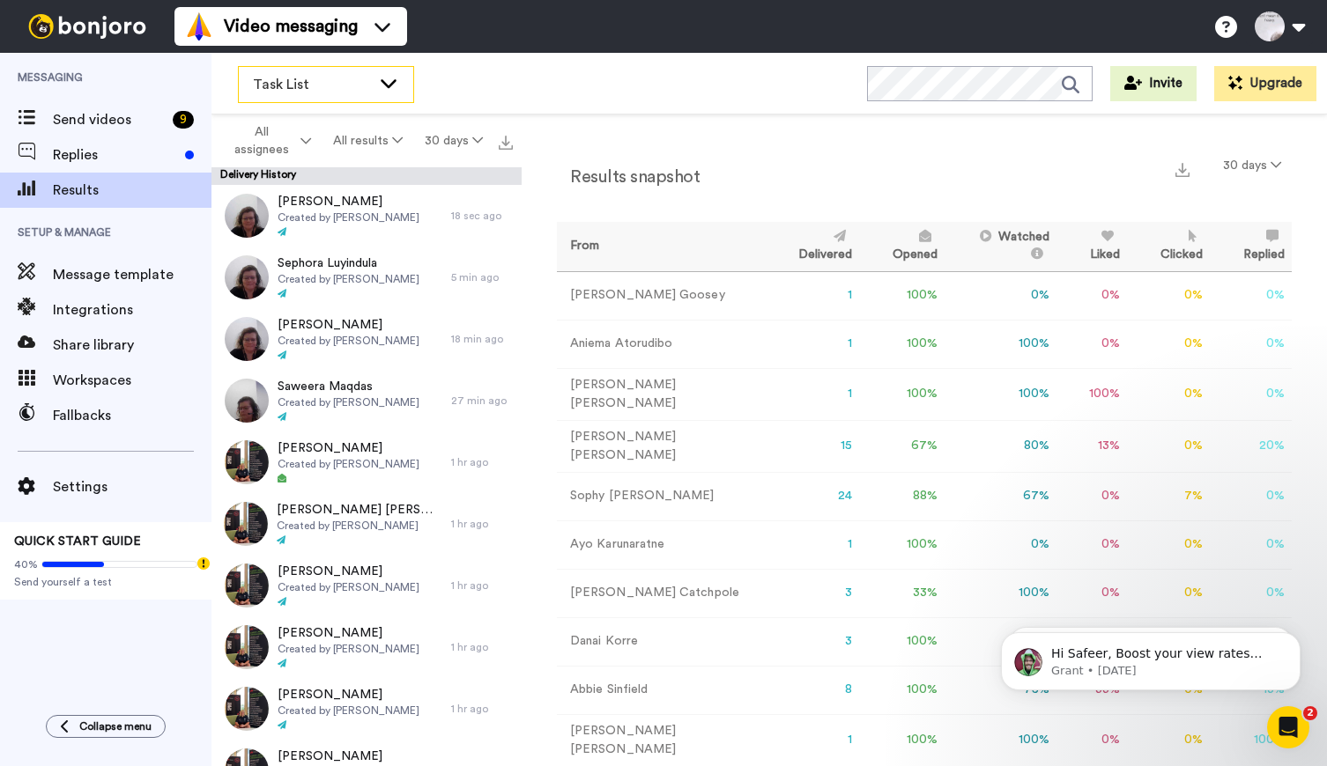
click at [388, 77] on icon at bounding box center [388, 83] width 21 height 18
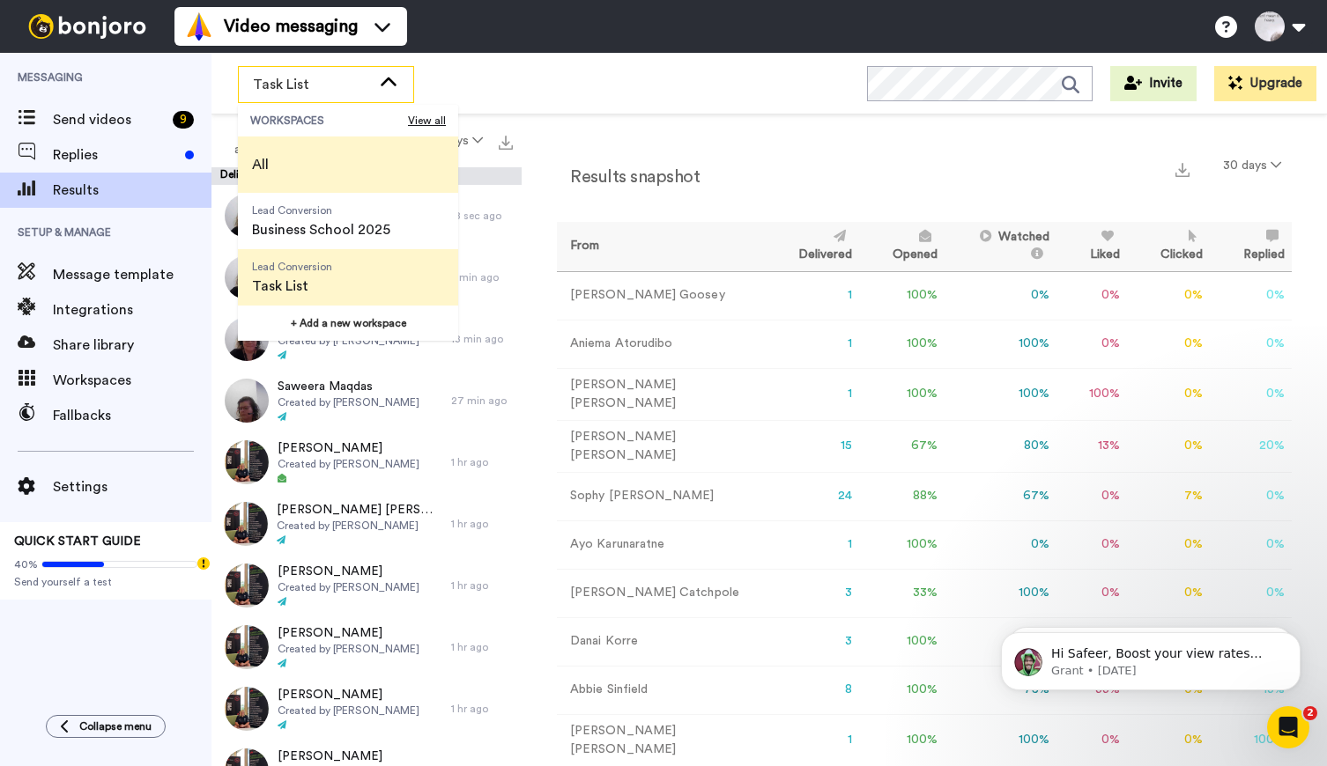
click at [270, 163] on span "All" at bounding box center [260, 165] width 45 height 56
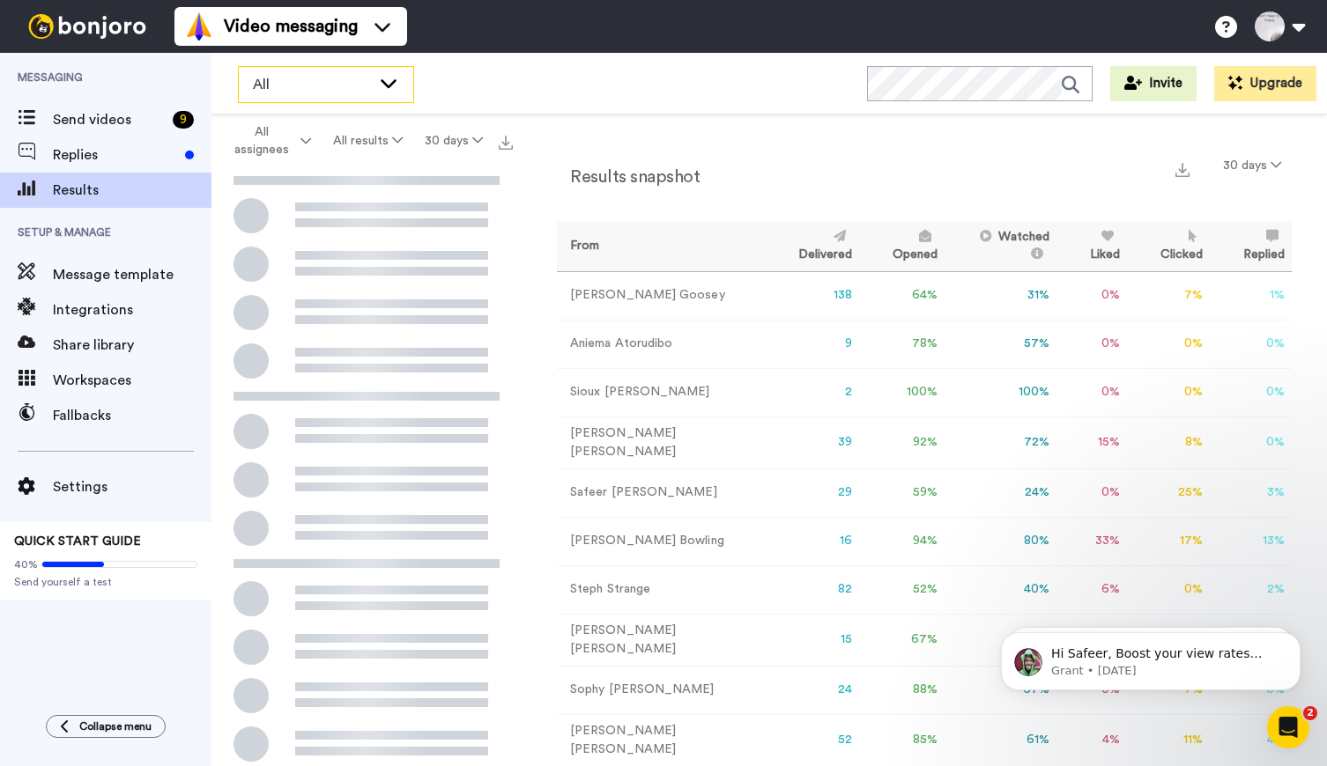
click at [393, 80] on icon at bounding box center [388, 83] width 21 height 18
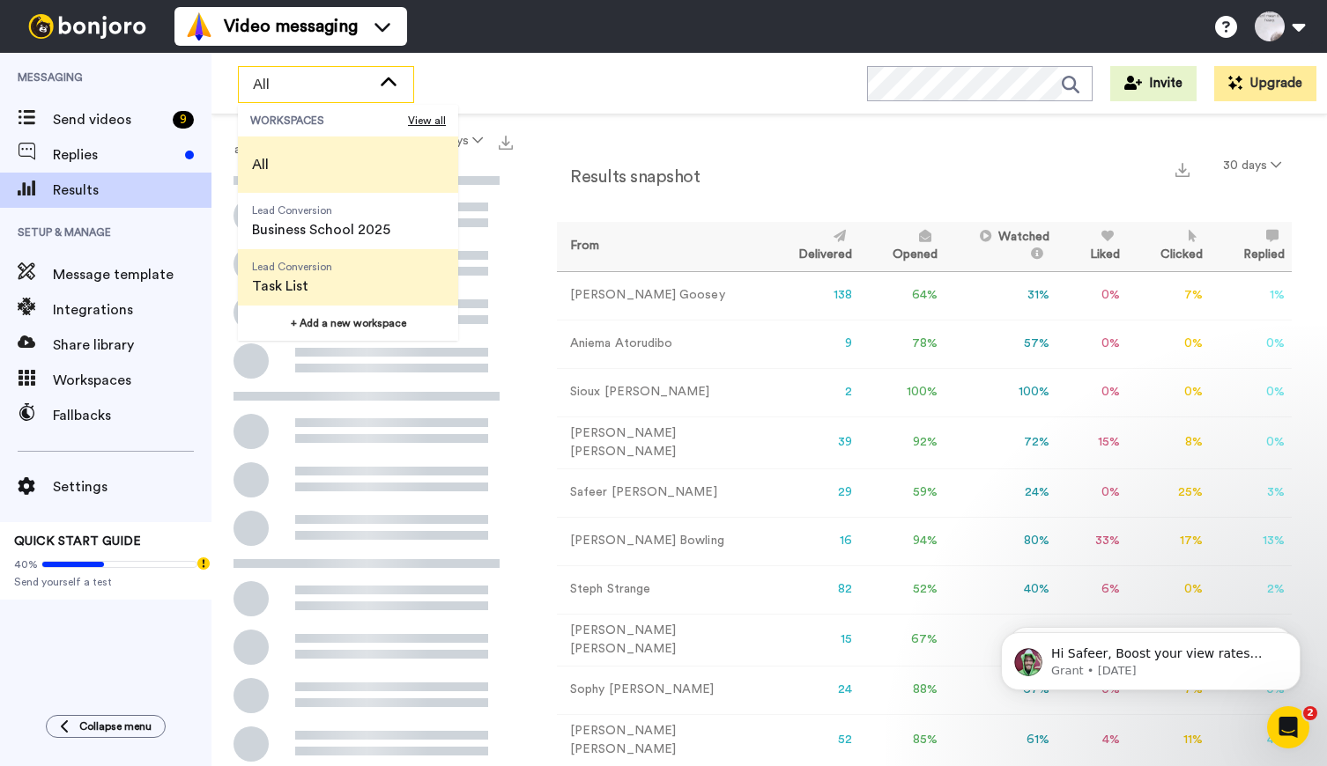
click at [301, 286] on span "Task List" at bounding box center [292, 286] width 80 height 21
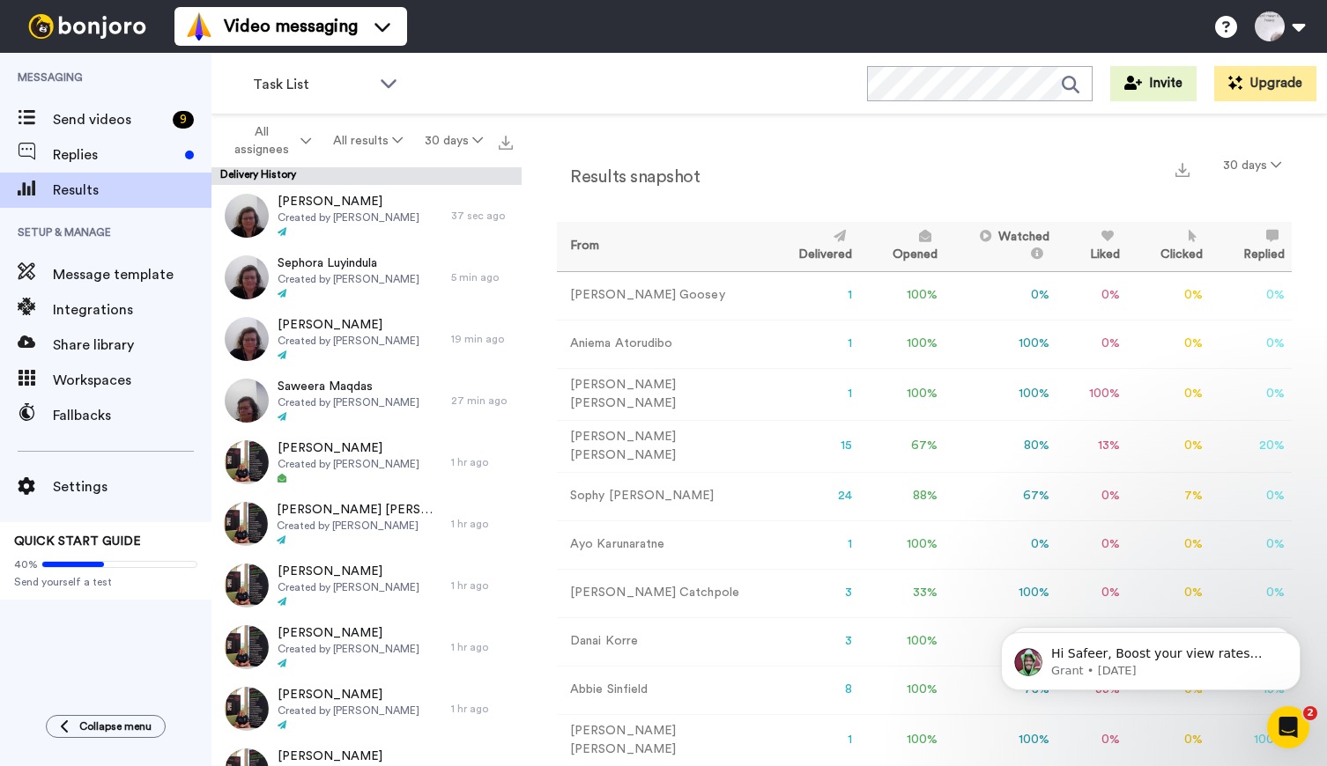
click at [77, 159] on span "Replies" at bounding box center [115, 154] width 125 height 21
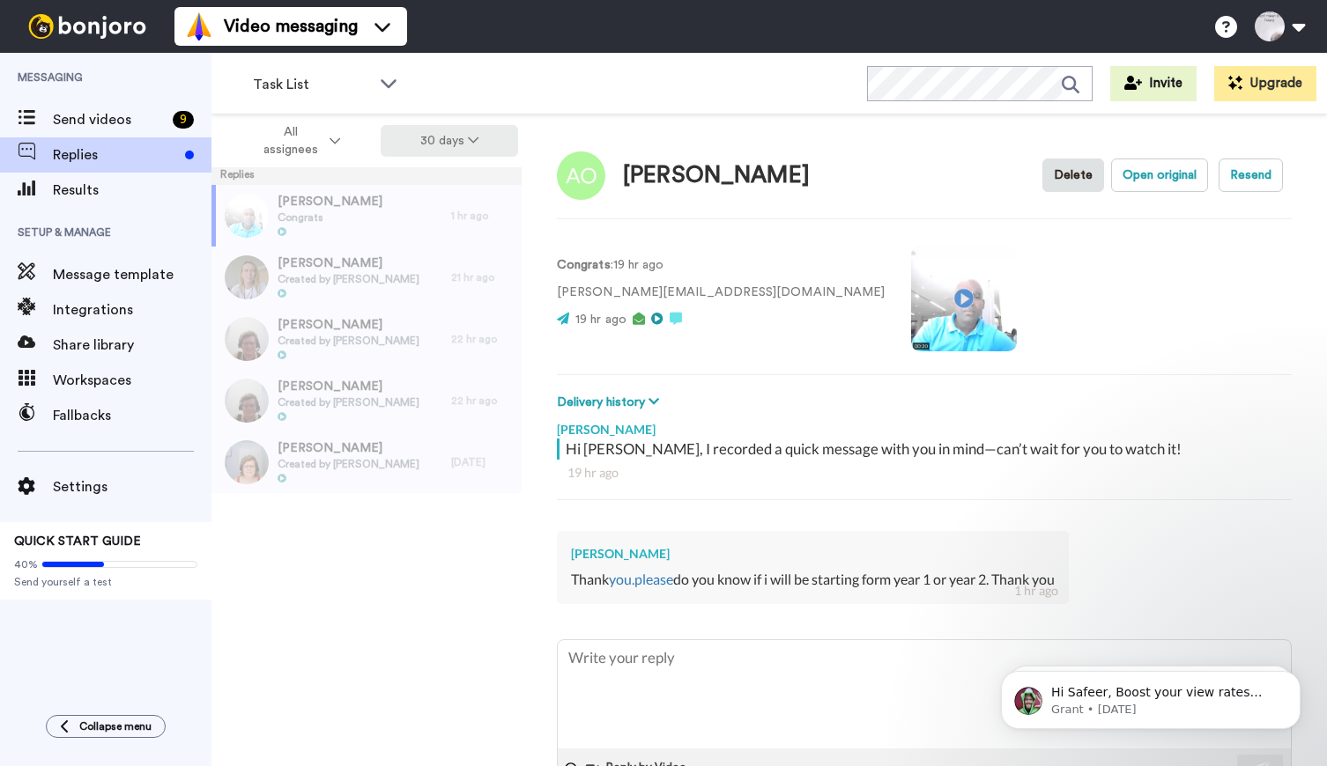
type textarea "x"
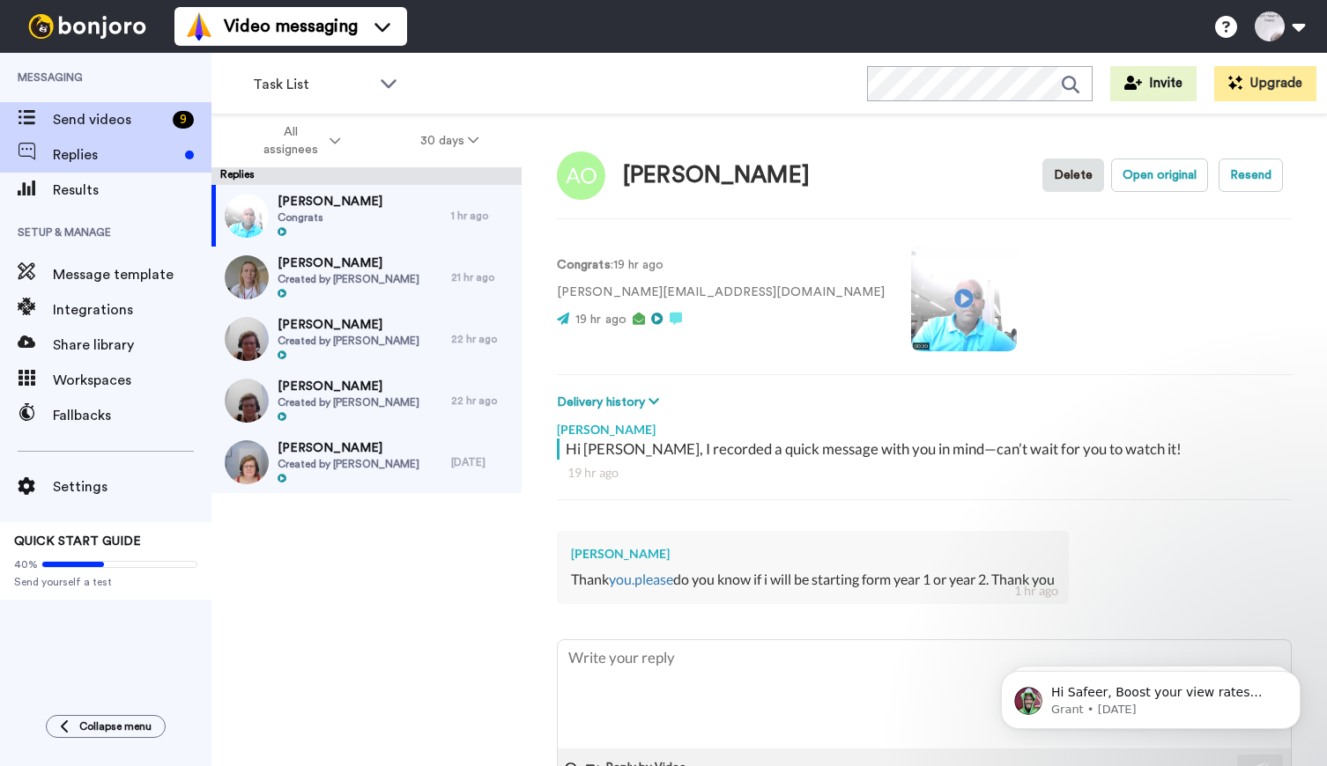
click at [60, 123] on span "Send videos" at bounding box center [109, 119] width 113 height 21
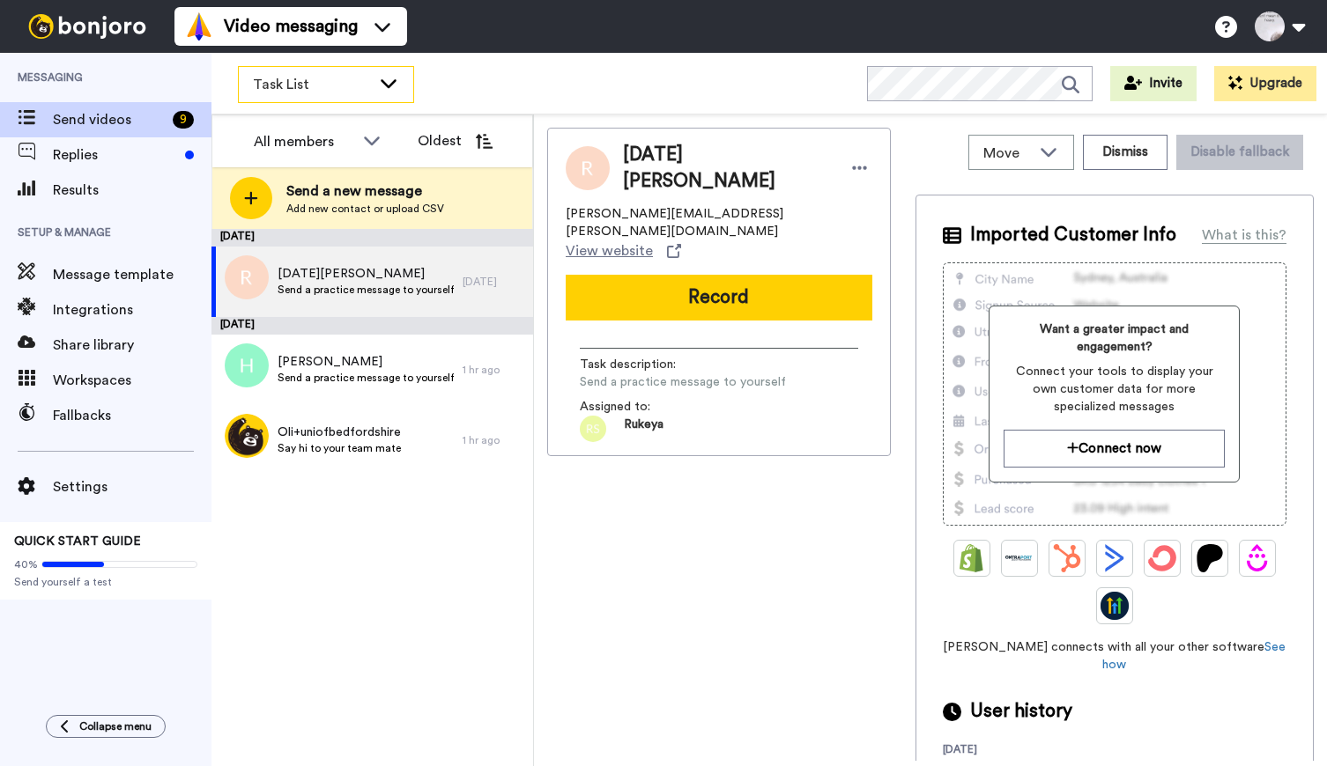
click at [394, 82] on icon at bounding box center [389, 83] width 16 height 9
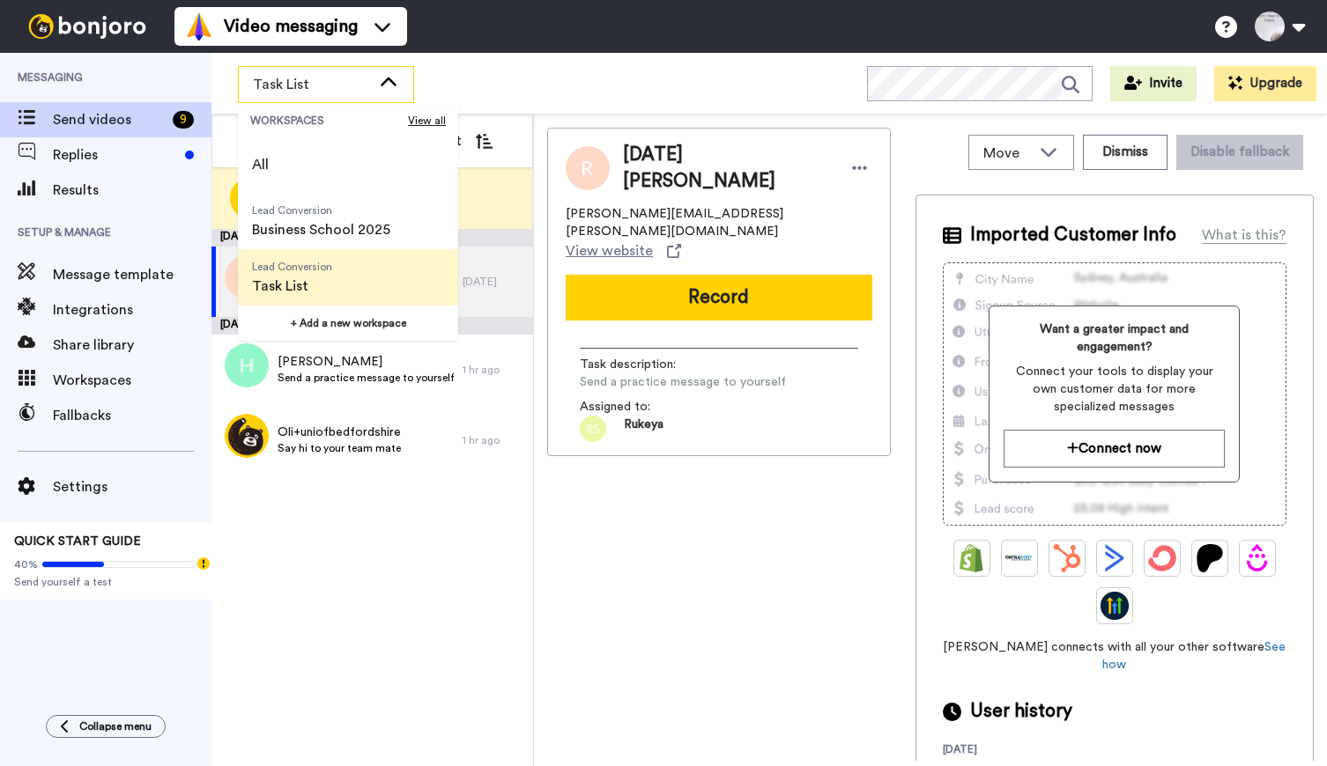
click at [303, 89] on span "Task List" at bounding box center [312, 84] width 118 height 21
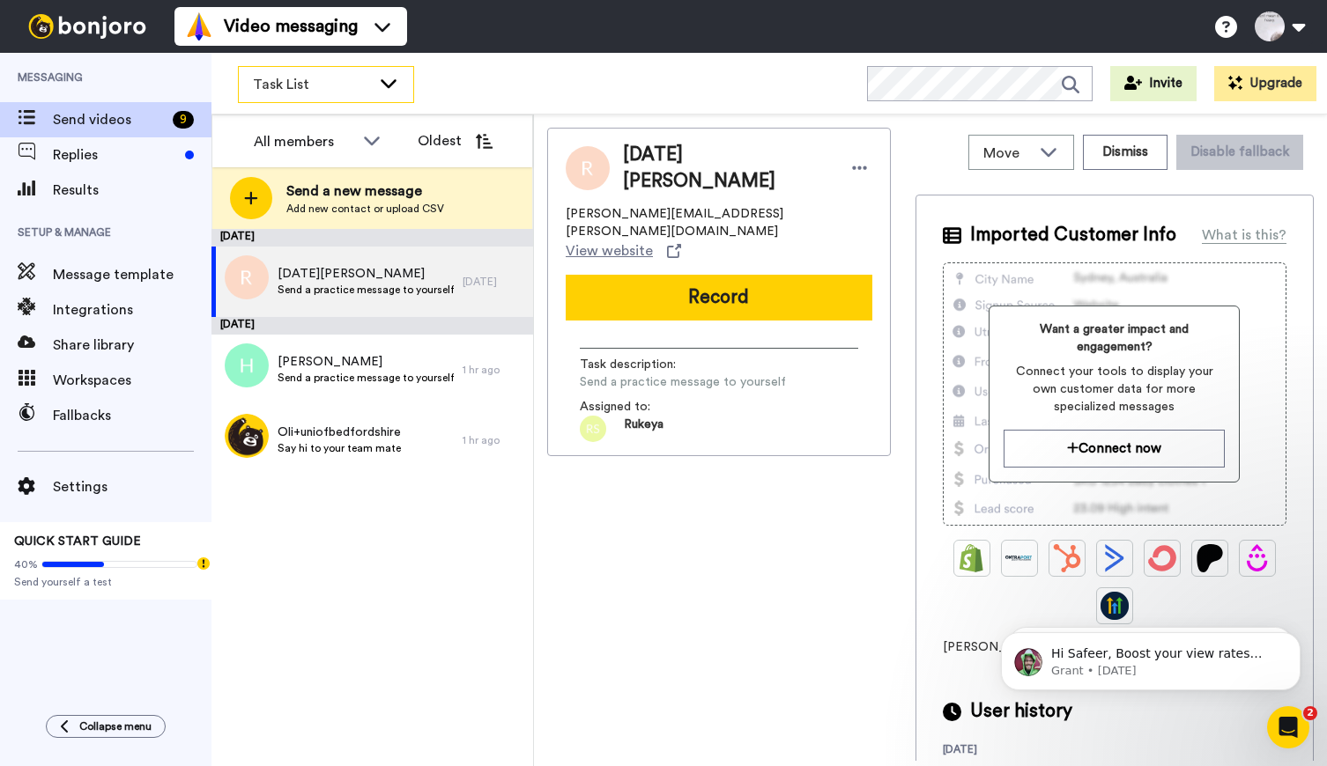
click at [386, 78] on icon at bounding box center [388, 83] width 21 height 18
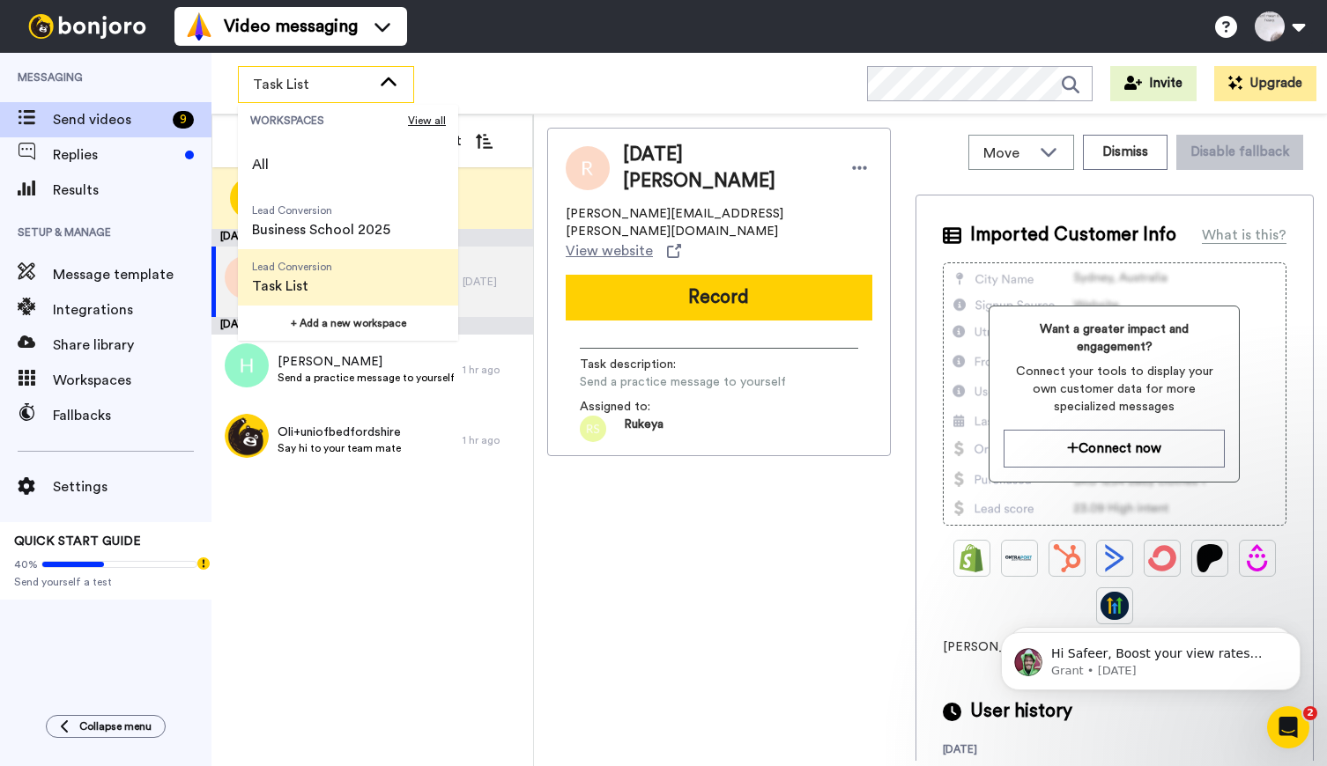
click at [533, 652] on div "All members Oldest Send a new message Add new contact or upload CSV July 20 Noe…" at bounding box center [372, 441] width 322 height 652
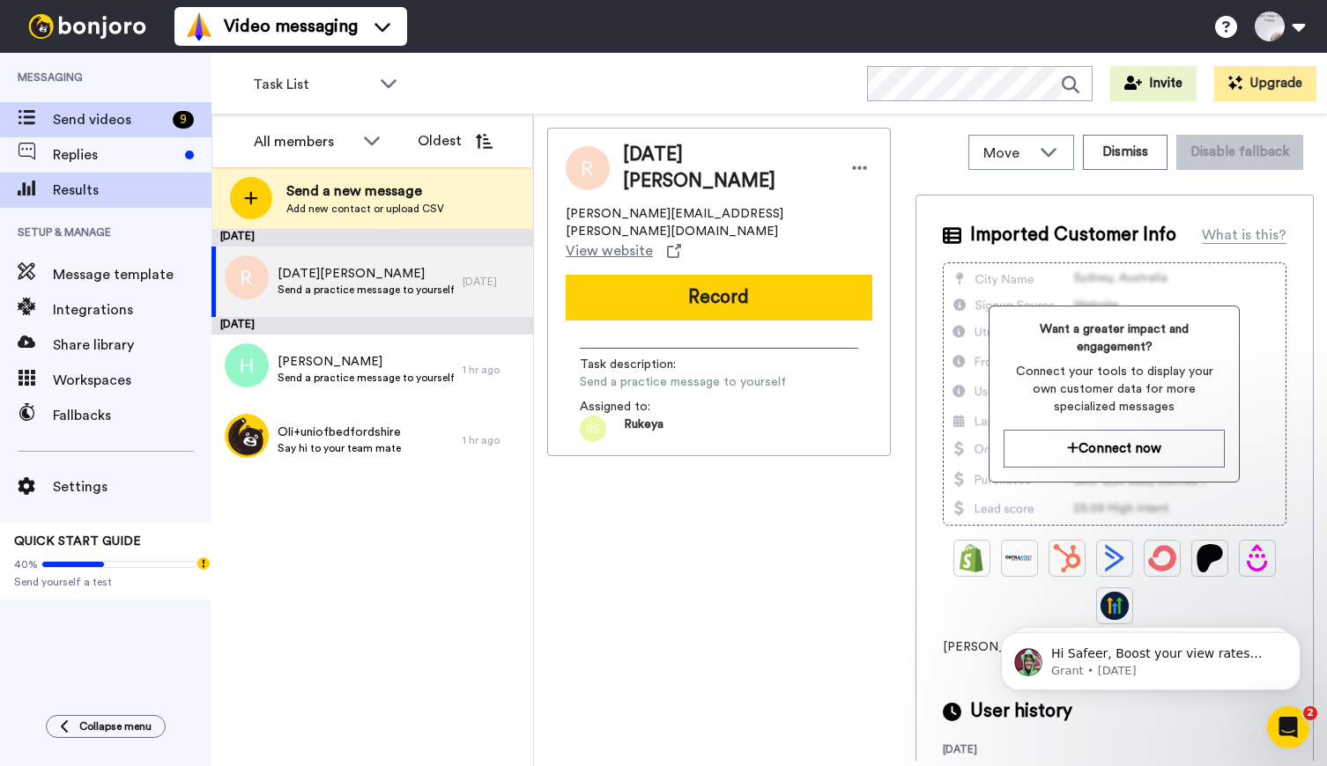
click at [59, 185] on span "Results" at bounding box center [132, 190] width 159 height 21
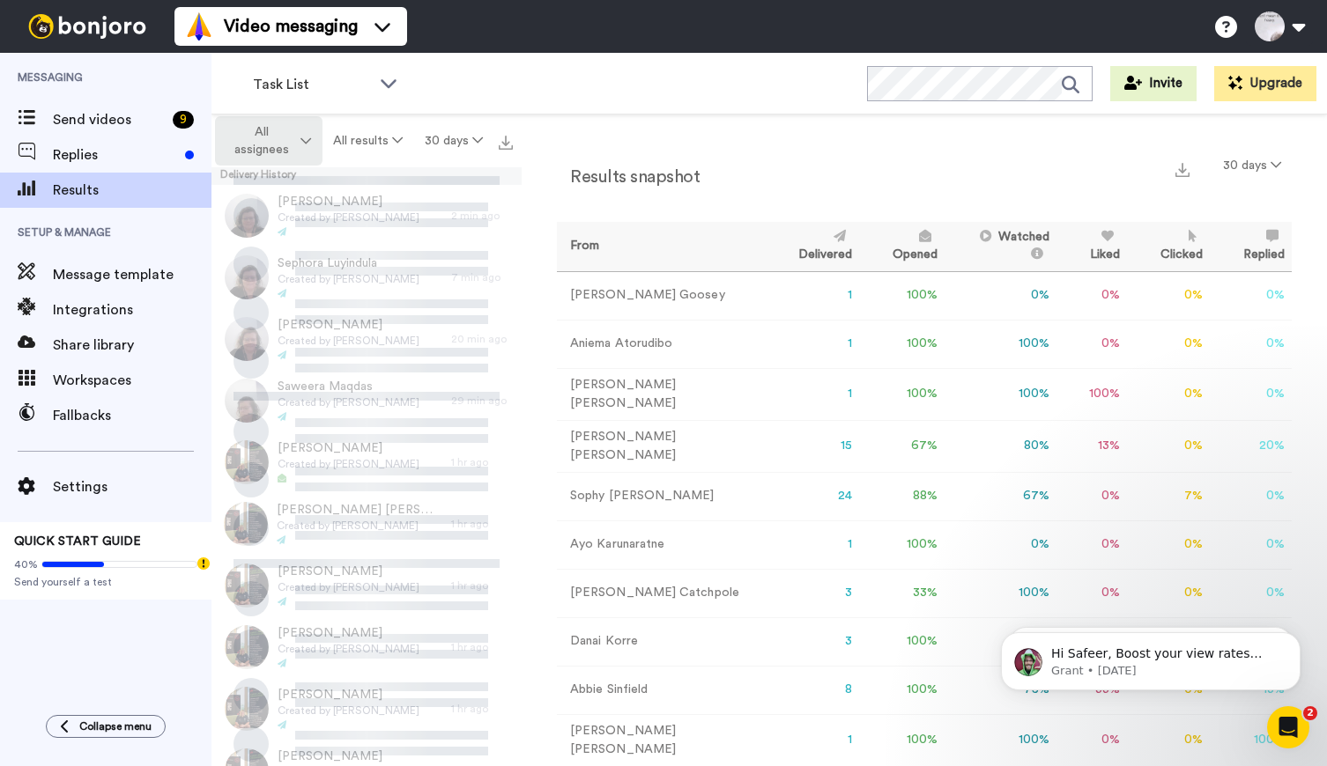
click at [276, 139] on span "All assignees" at bounding box center [260, 140] width 71 height 35
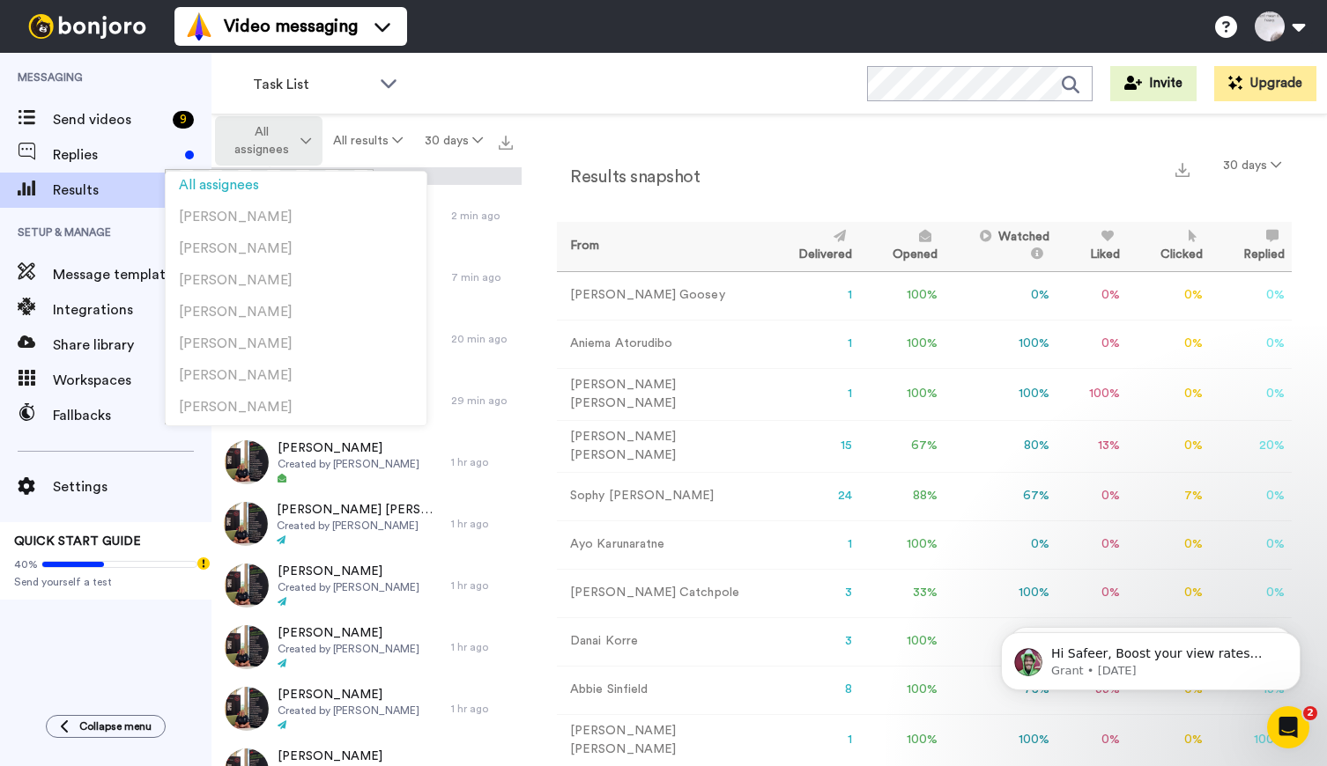
click at [276, 139] on span "All assignees" at bounding box center [260, 140] width 71 height 35
click at [763, 84] on div "Task List WORKSPACES View all All Lead Conversion Business School 2025 Lead Con…" at bounding box center [768, 84] width 1115 height 62
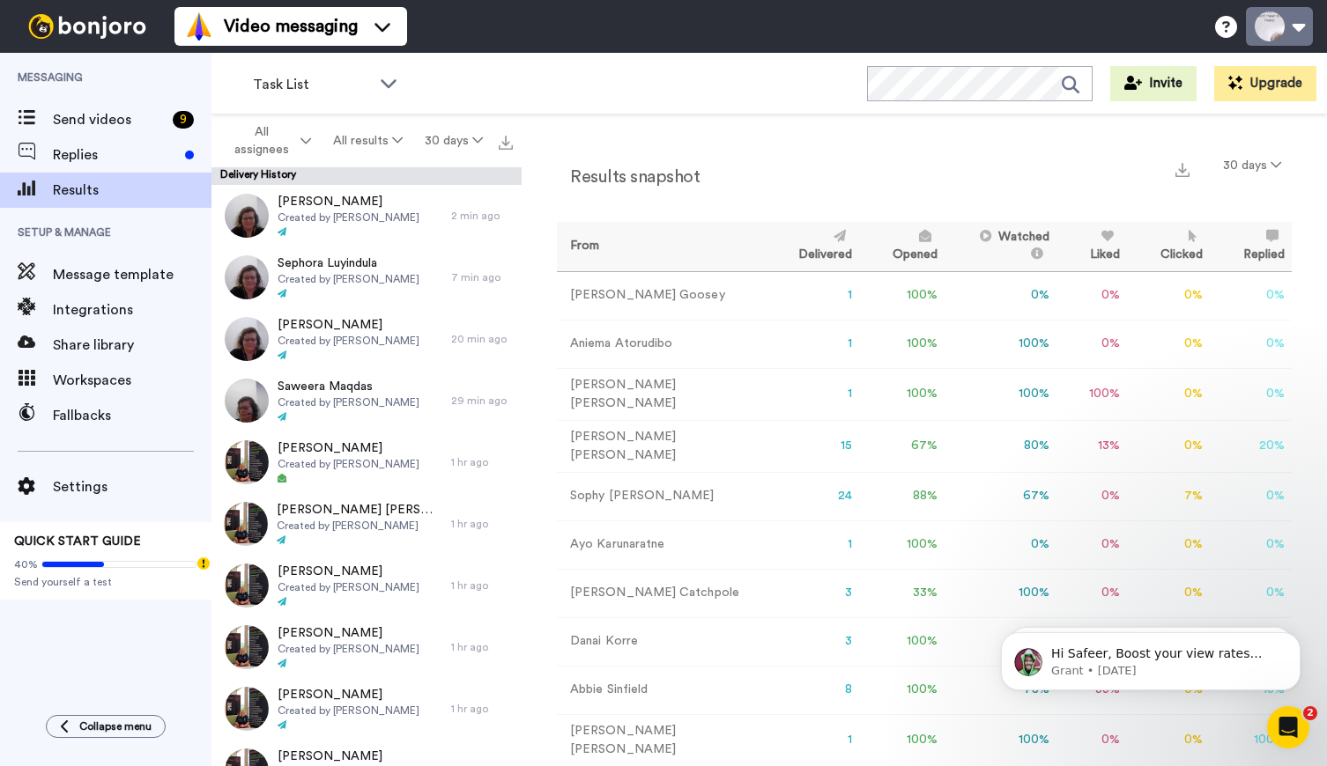
click at [1279, 18] on button at bounding box center [1278, 26] width 67 height 39
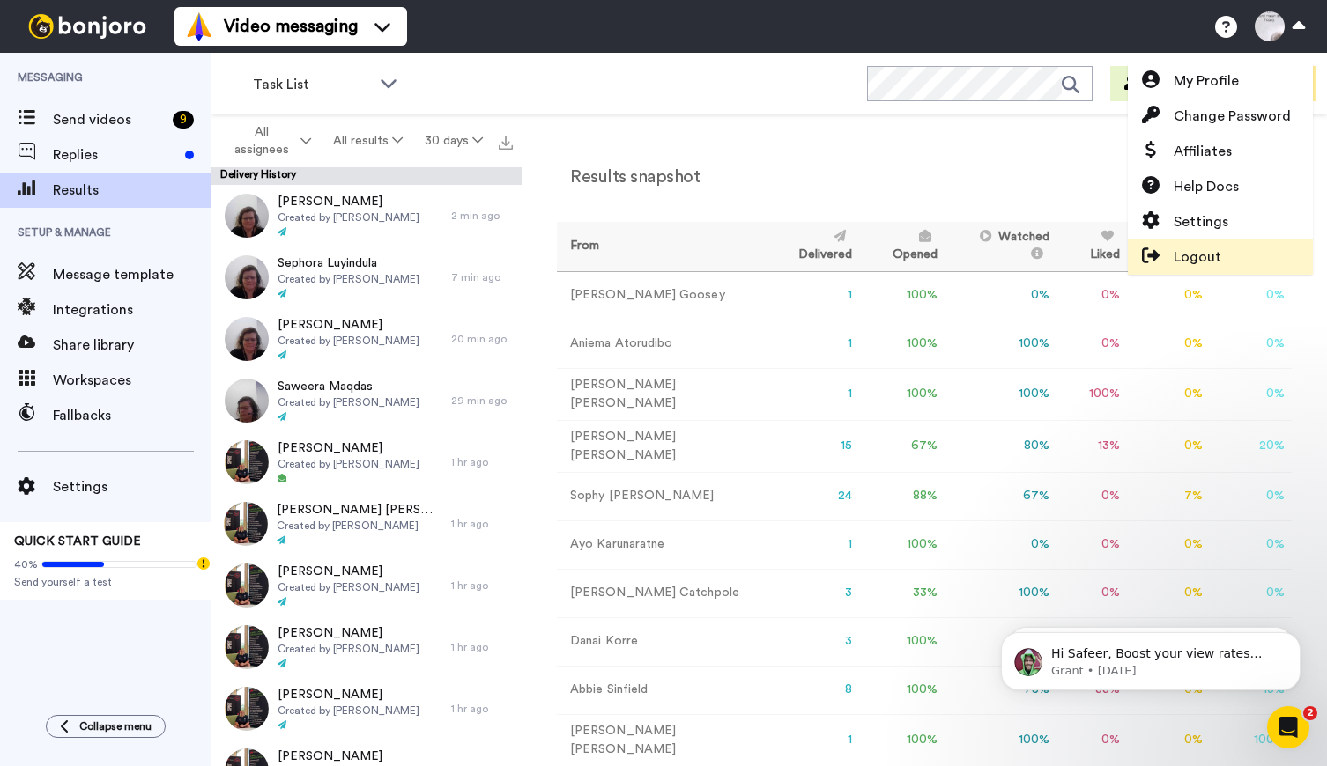
click at [1172, 253] on span at bounding box center [1150, 257] width 46 height 21
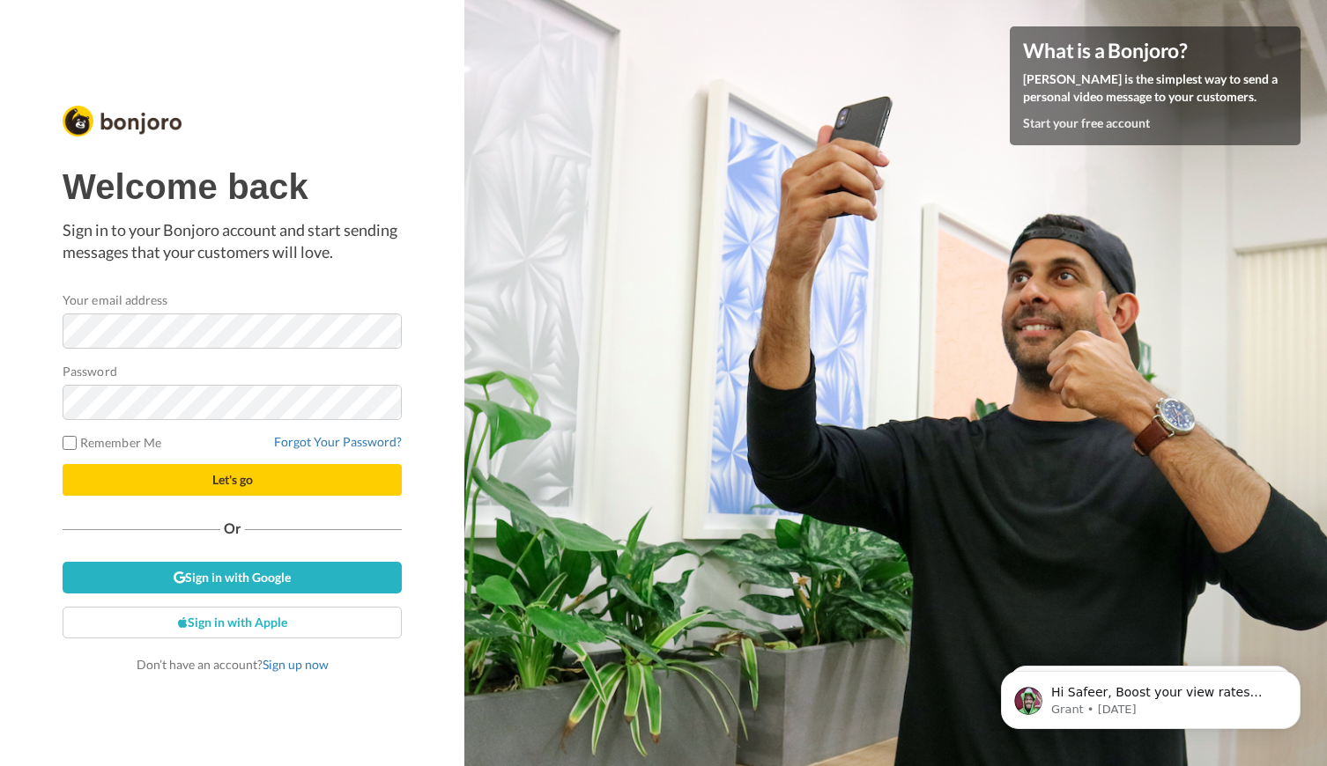
click at [155, 478] on button "Let's go" at bounding box center [232, 480] width 339 height 32
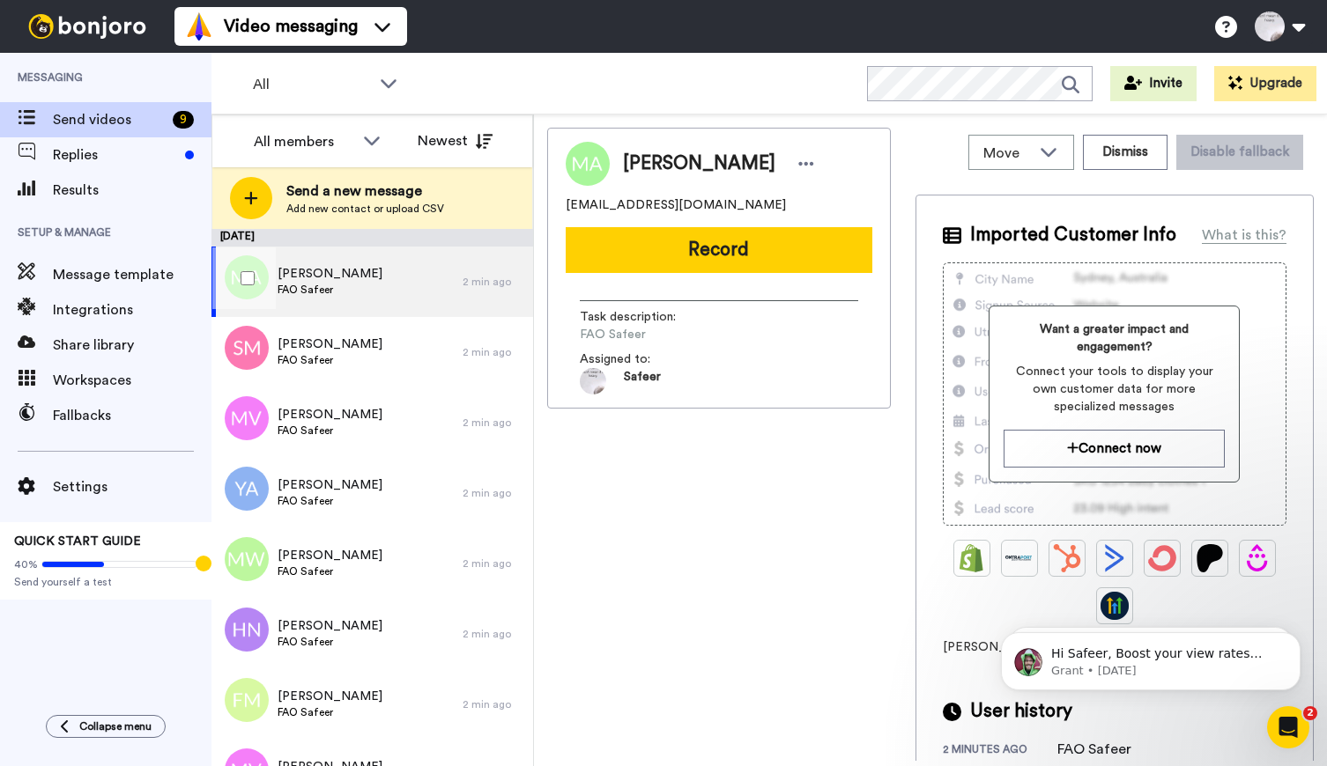
click at [342, 287] on span "FAO Safeer" at bounding box center [329, 290] width 105 height 14
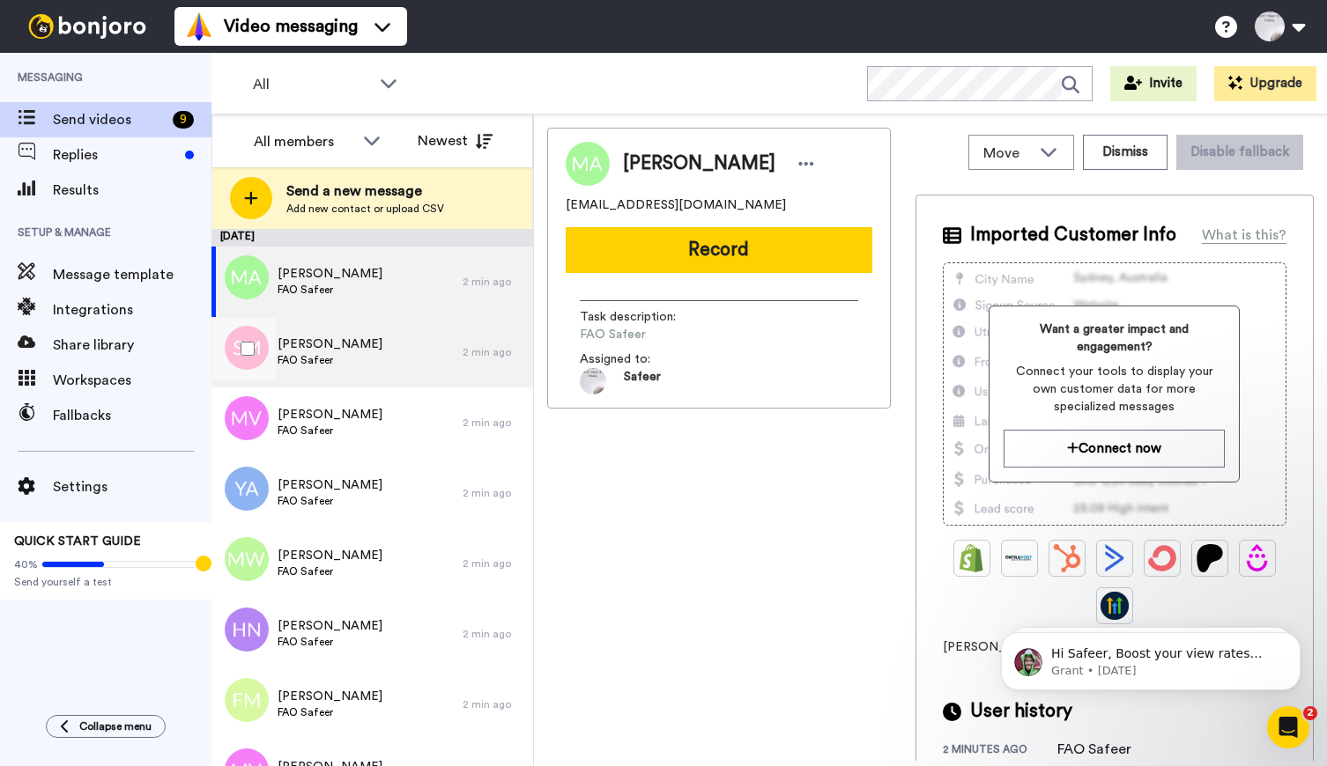
click at [318, 353] on span "FAO Safeer" at bounding box center [329, 360] width 105 height 14
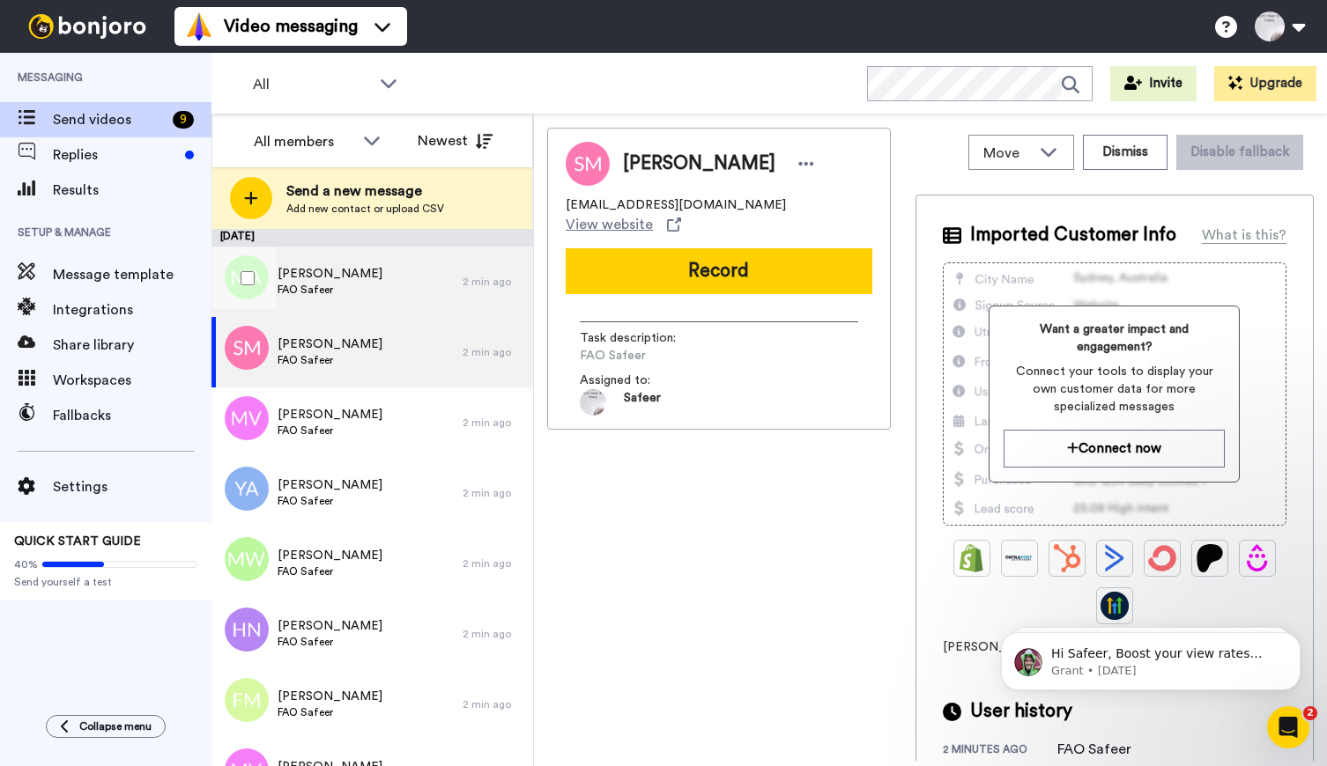
click at [336, 303] on div "[PERSON_NAME] FAO Safeer" at bounding box center [336, 282] width 251 height 70
